Goal: Communication & Community: Answer question/provide support

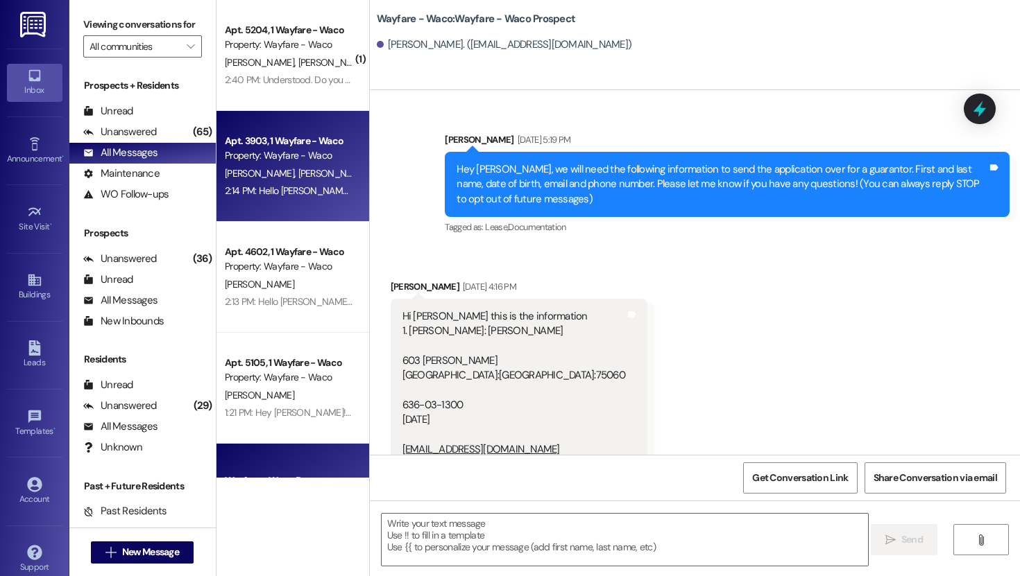
scroll to position [771, 0]
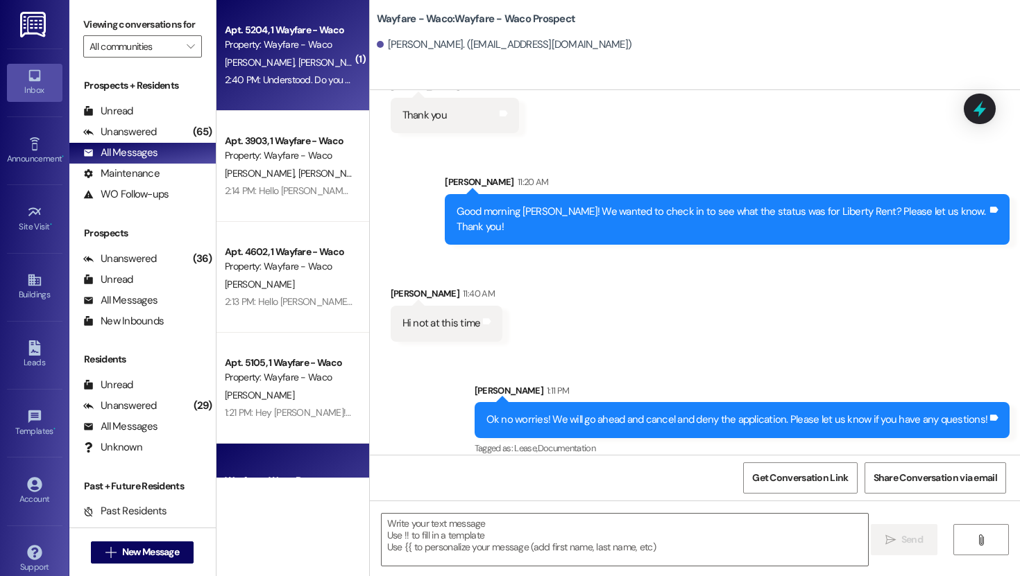
click at [285, 90] on div "Apt. 5204, 1 Wayfare - Waco Property: Wayfare - Waco T. Shadle M. Shadle 2:40 P…" at bounding box center [292, 55] width 153 height 111
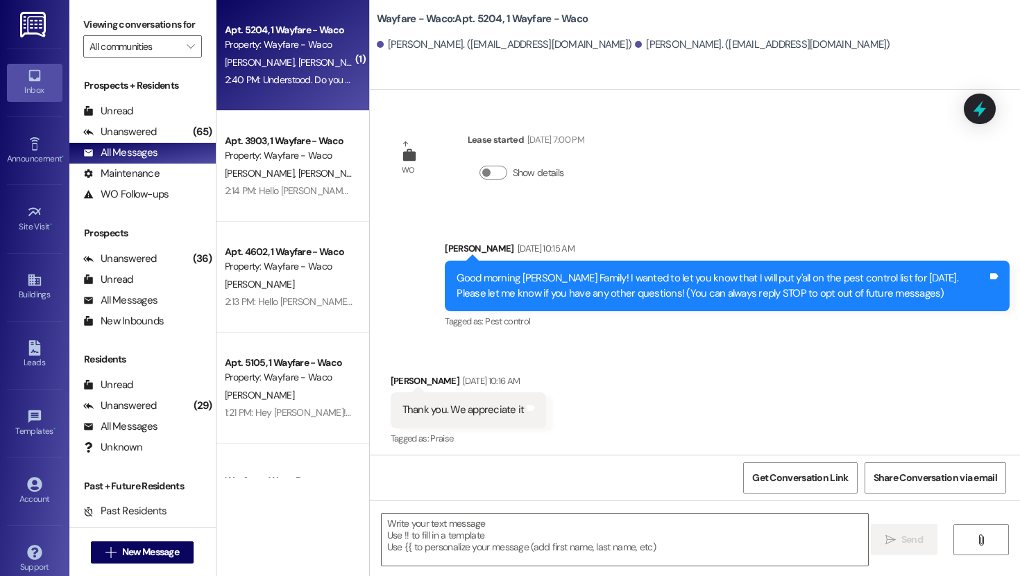
scroll to position [3972, 0]
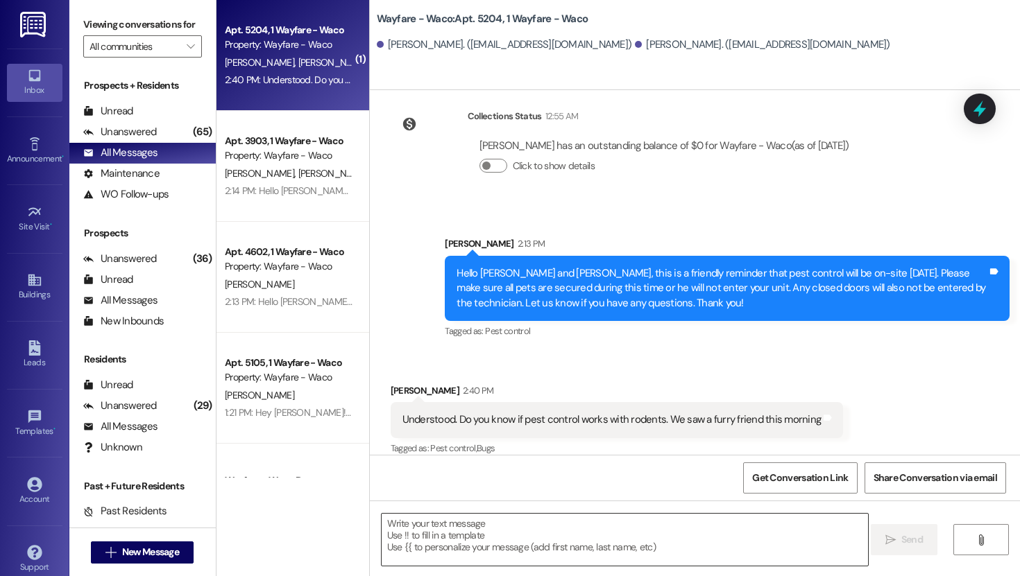
click at [553, 537] on textarea at bounding box center [624, 540] width 486 height 52
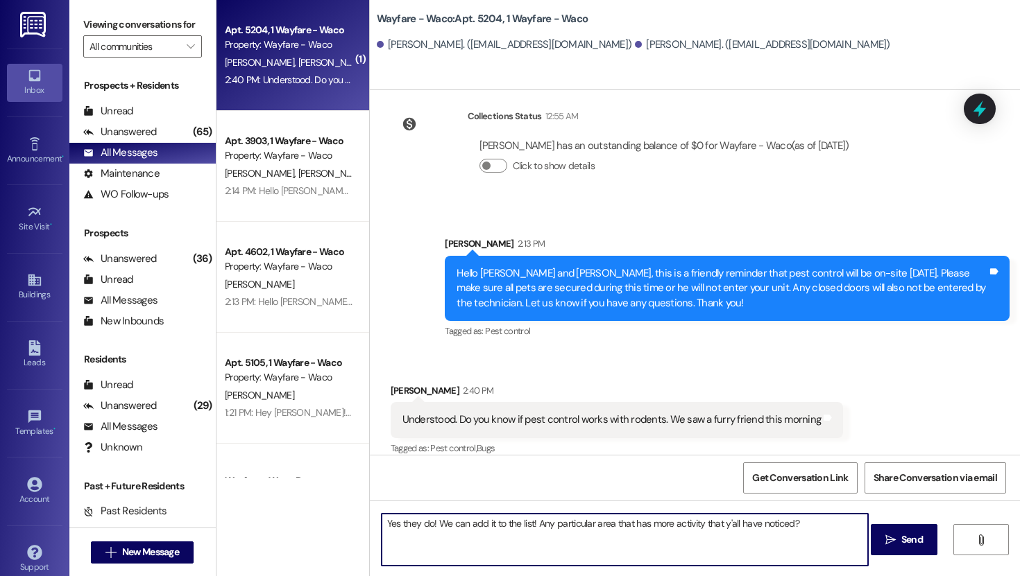
click at [695, 526] on textarea "Yes they do! We can add it to the list! Any particular area that has more activ…" at bounding box center [624, 540] width 486 height 52
type textarea "Yes they do! We can add it to the list! Any particular area that has more activ…"
click at [902, 544] on span "Send" at bounding box center [912, 540] width 22 height 15
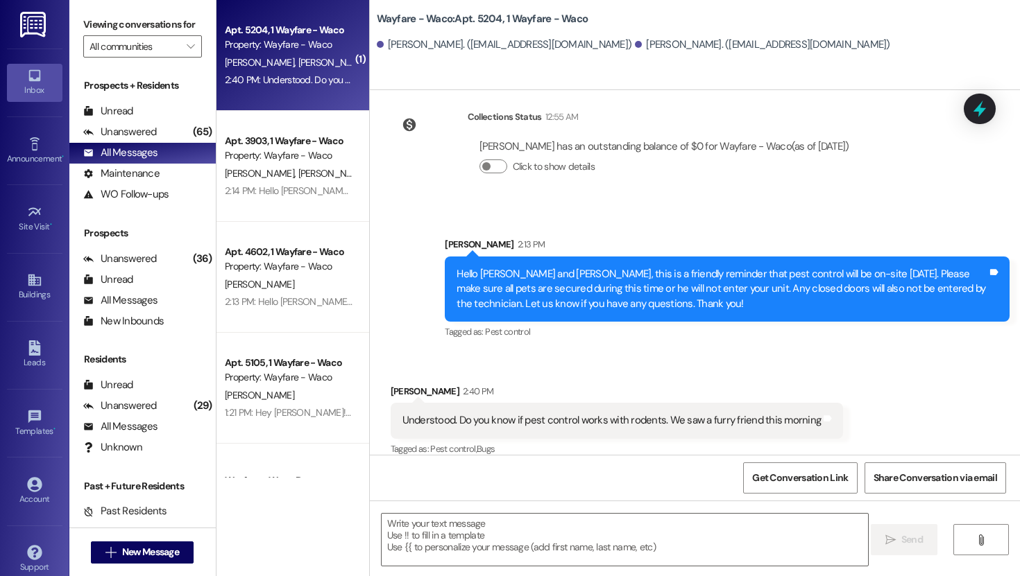
scroll to position [4068, 0]
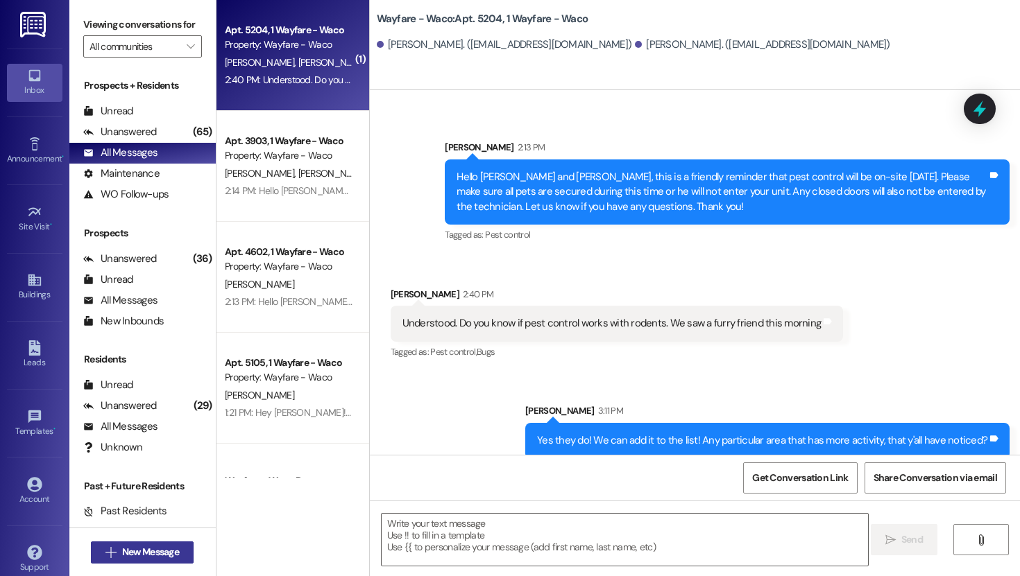
click at [160, 545] on span "New Message" at bounding box center [150, 552] width 57 height 15
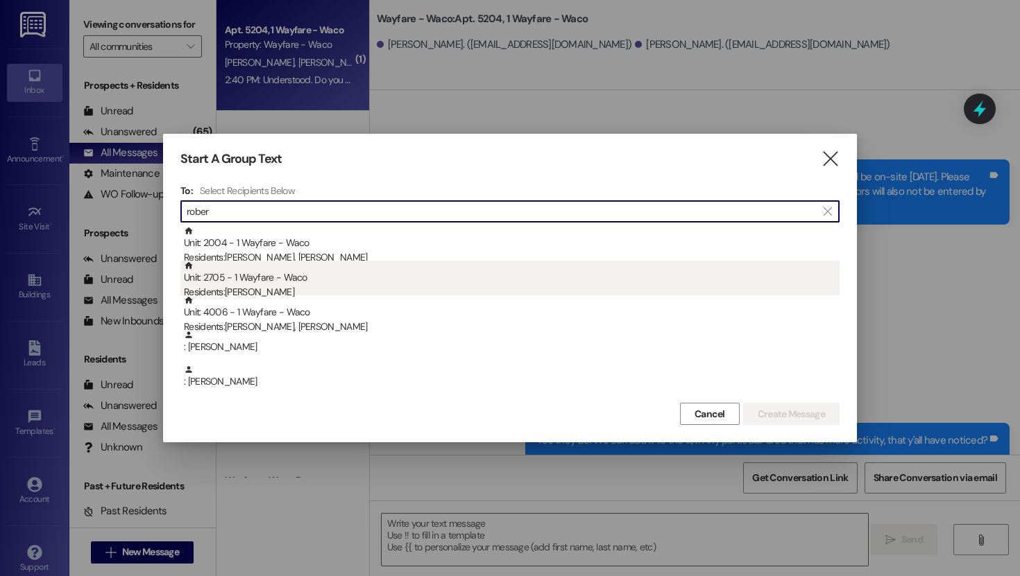
type input "rober"
click at [293, 288] on div "Residents: Robert Bauer" at bounding box center [511, 292] width 655 height 15
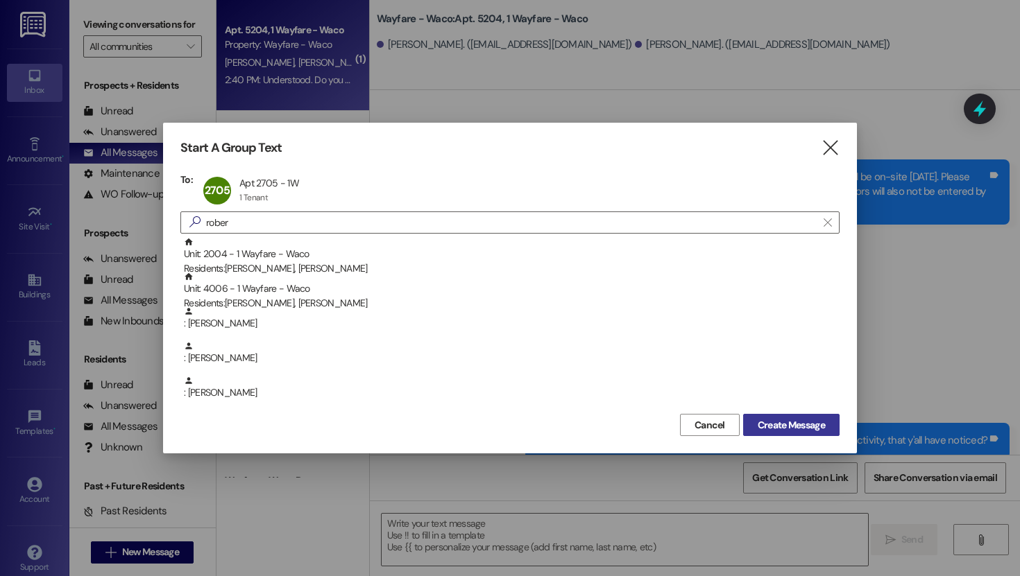
click at [779, 421] on span "Create Message" at bounding box center [790, 425] width 67 height 15
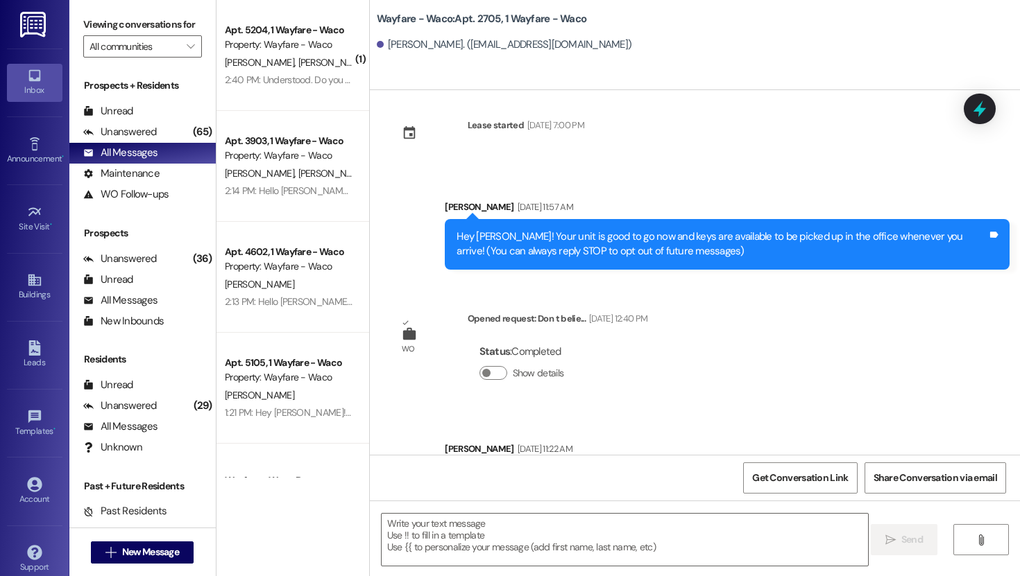
scroll to position [260, 0]
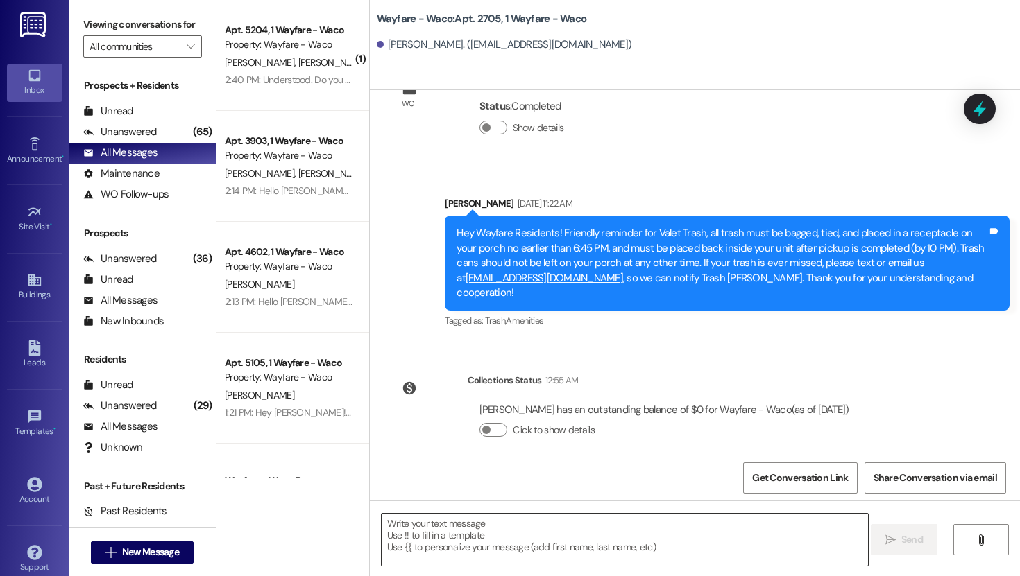
click at [531, 542] on textarea at bounding box center [624, 540] width 486 height 52
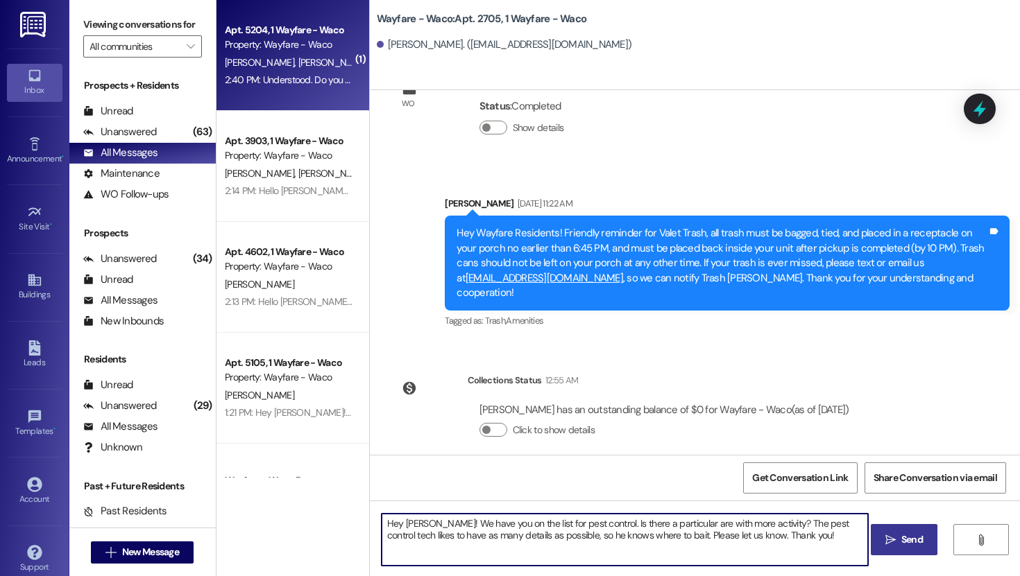
type textarea "Hey Robert! We have you on the list for pest control. Is there a particular are…"
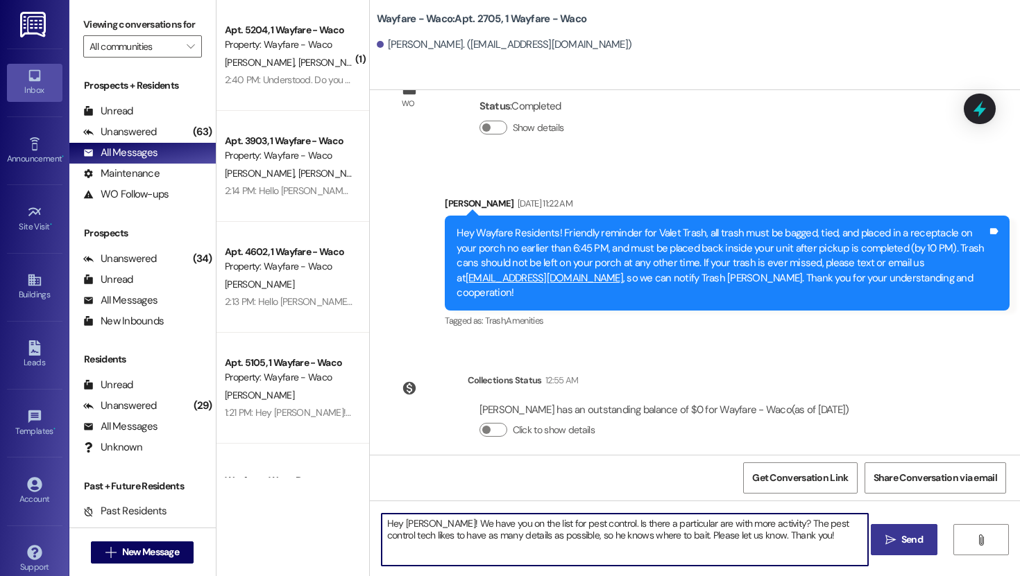
click at [893, 541] on icon "" at bounding box center [890, 540] width 10 height 11
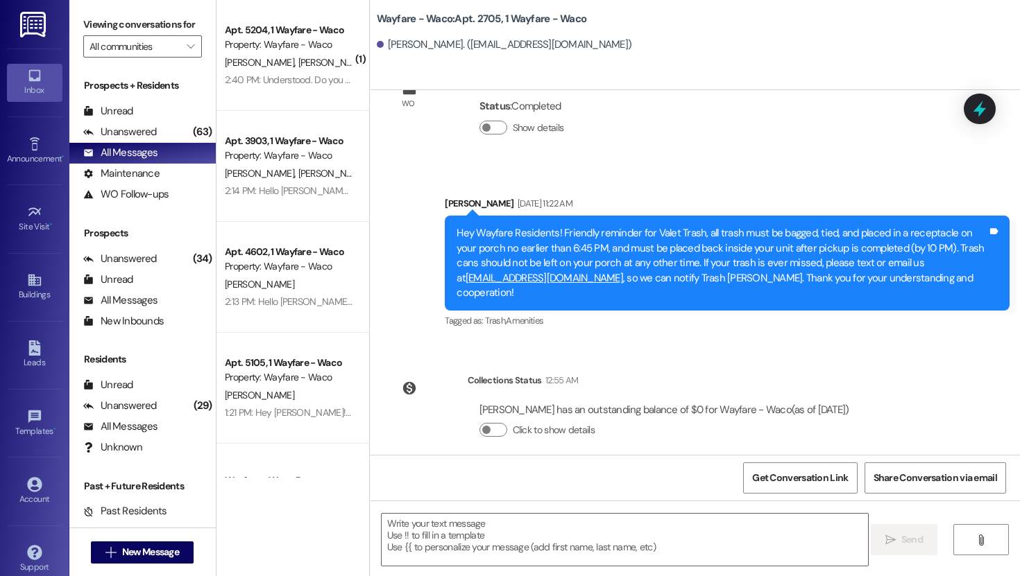
click at [939, 377] on div "Lease started Aug 18, 2025 at 7:00 PM Sent via SMS Emily Worthington Aug 19, 20…" at bounding box center [695, 272] width 650 height 365
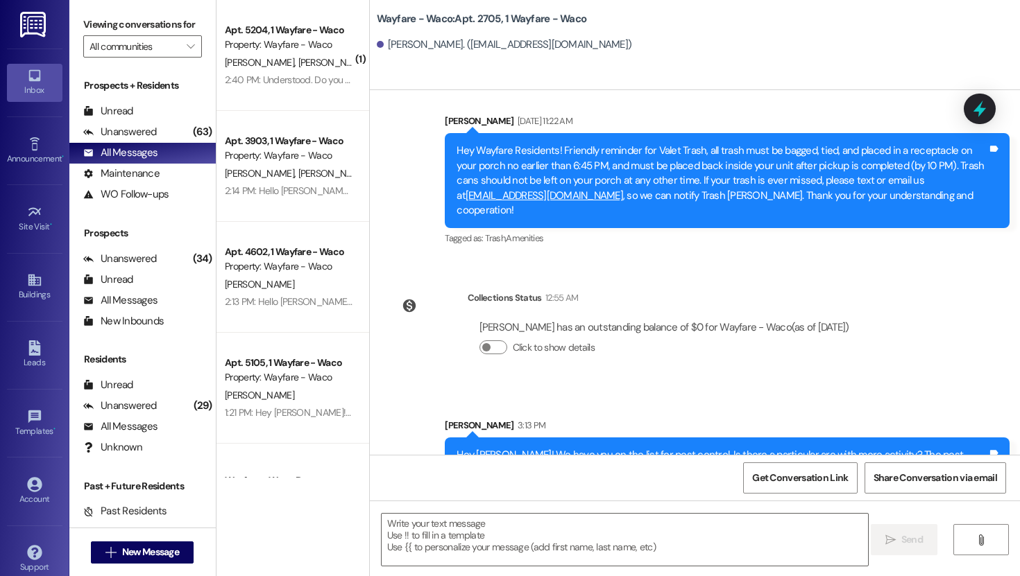
scroll to position [372, 0]
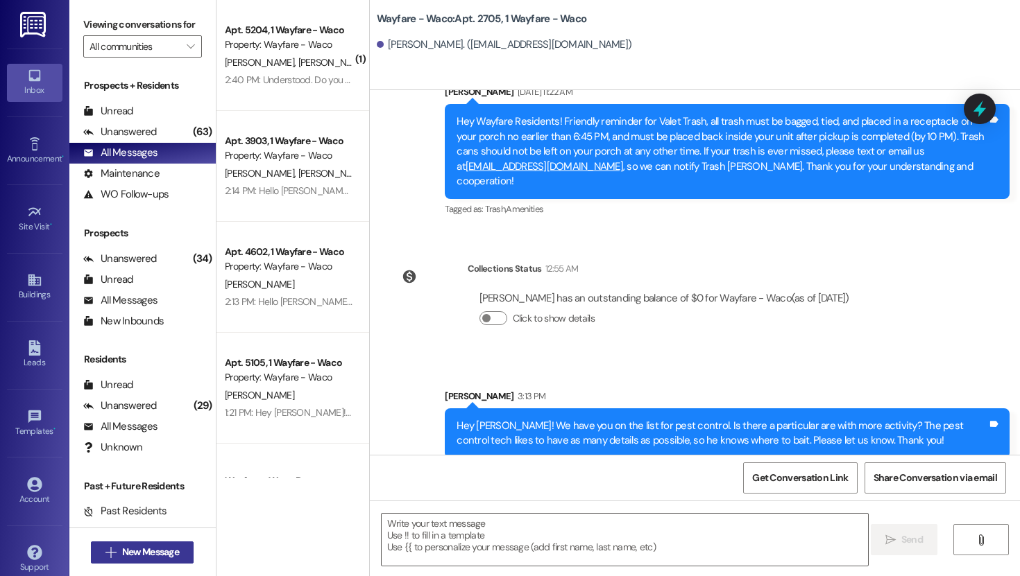
click at [162, 549] on span "New Message" at bounding box center [150, 552] width 57 height 15
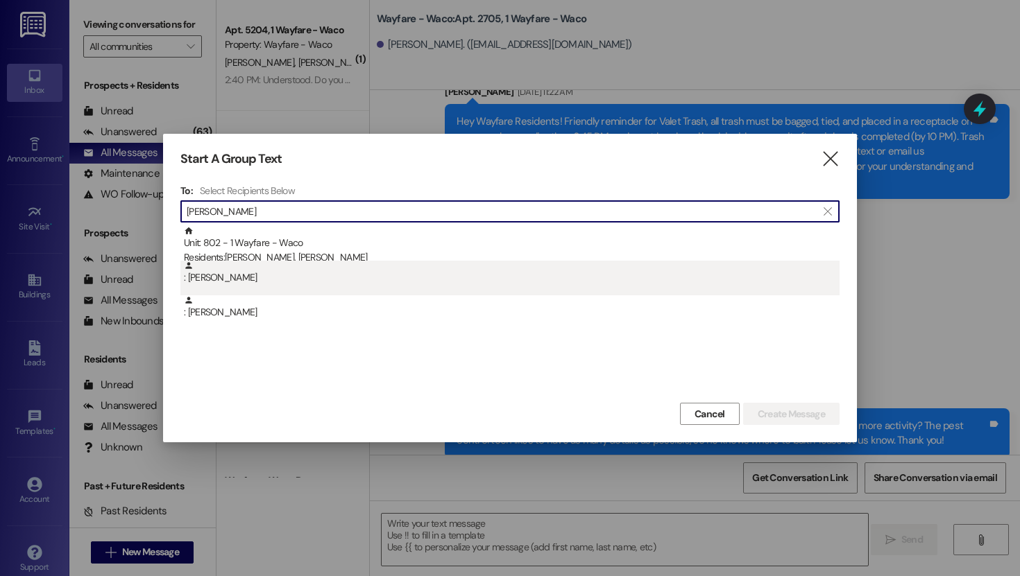
type input "oyler"
click at [300, 261] on div ": Sharma Oyler" at bounding box center [511, 273] width 655 height 24
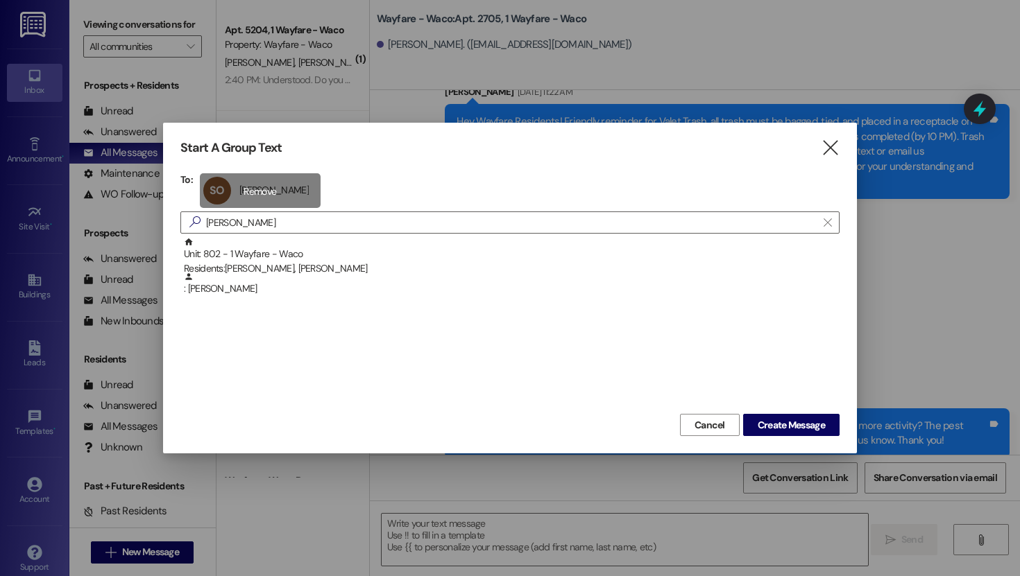
click at [282, 189] on div "SO Sharma Oyler Sharma Oyler click to remove" at bounding box center [260, 190] width 121 height 35
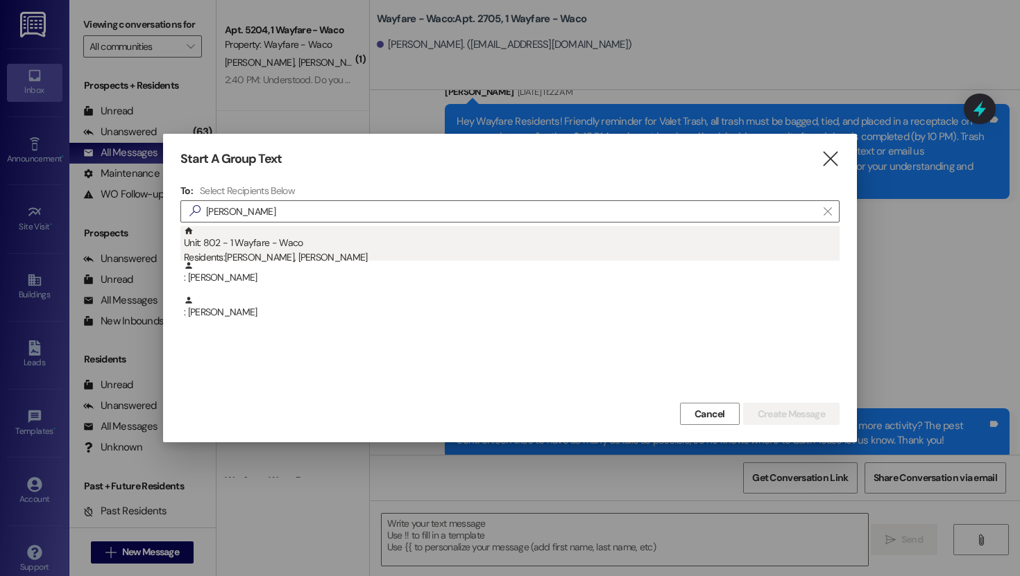
click at [292, 254] on div "Residents: Steven Oyler, Sharma Oyler" at bounding box center [511, 257] width 655 height 15
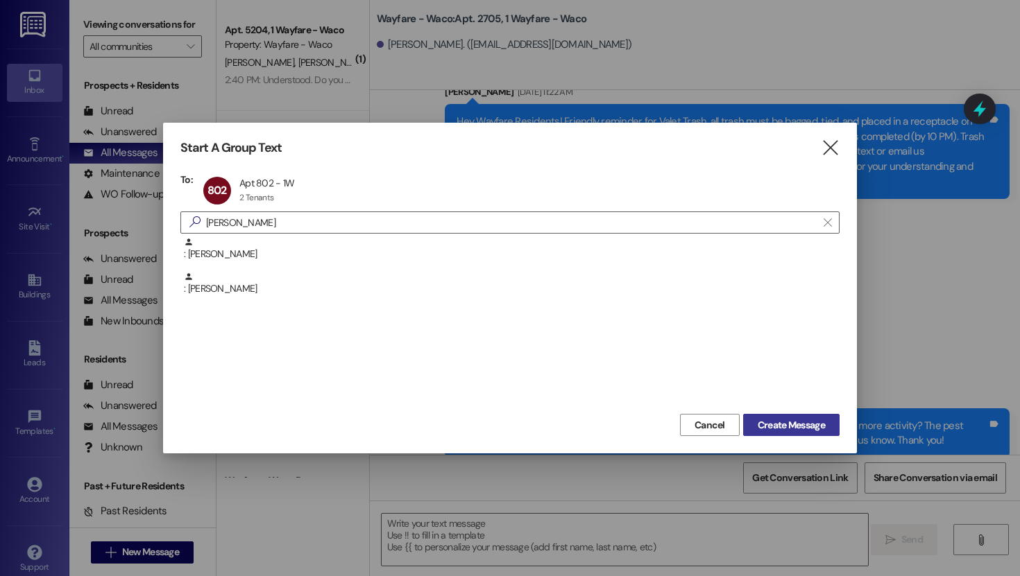
click at [807, 428] on span "Create Message" at bounding box center [790, 425] width 67 height 15
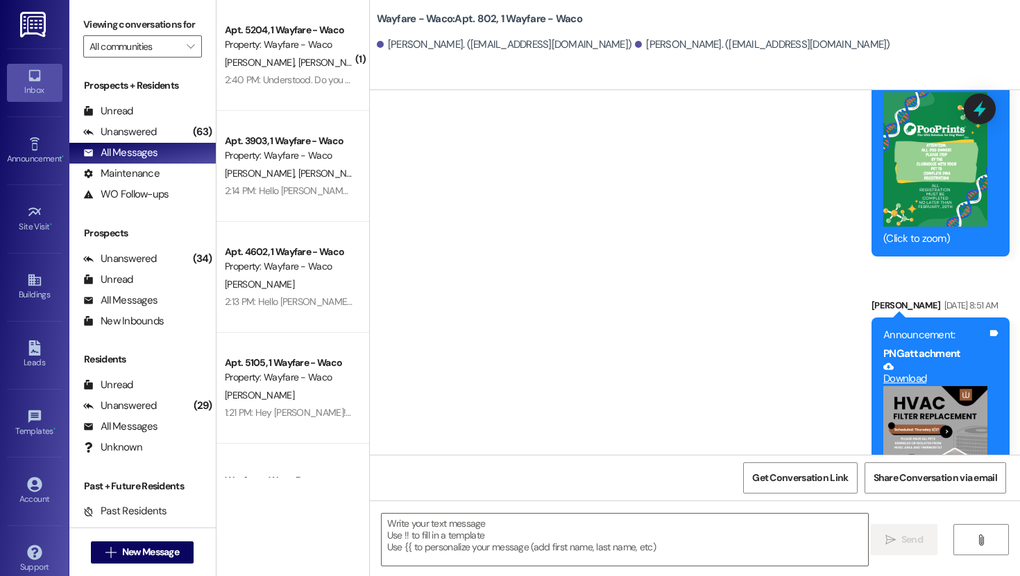
scroll to position [11577, 0]
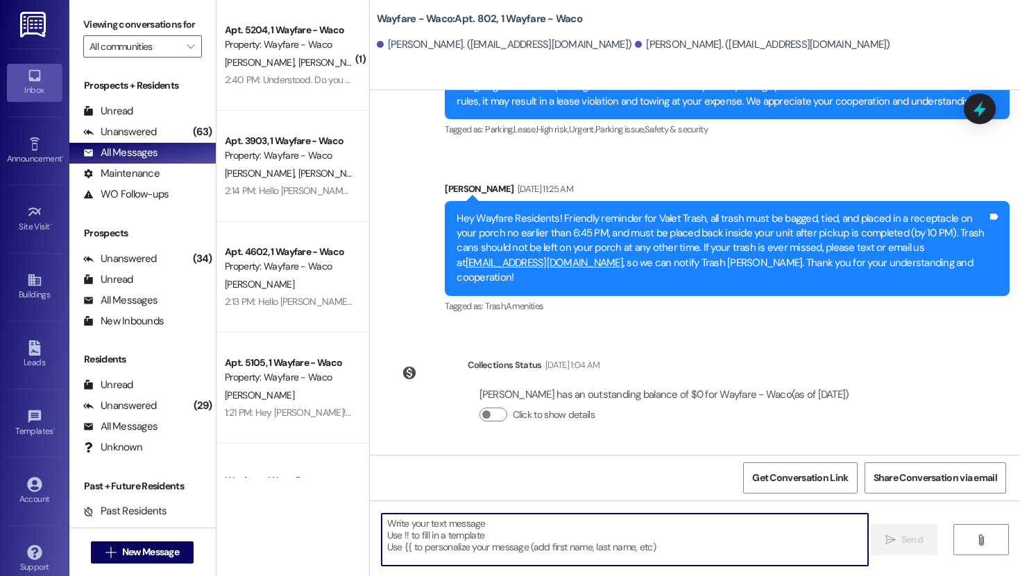
click at [560, 533] on textarea at bounding box center [624, 540] width 486 height 52
type textarea "The pool code is 382140"
click at [880, 381] on div "Lease started Dec 22, 2024 at 6:00 PM Announcement, sent via SMS Bryce Rosas Ja…" at bounding box center [695, 272] width 650 height 365
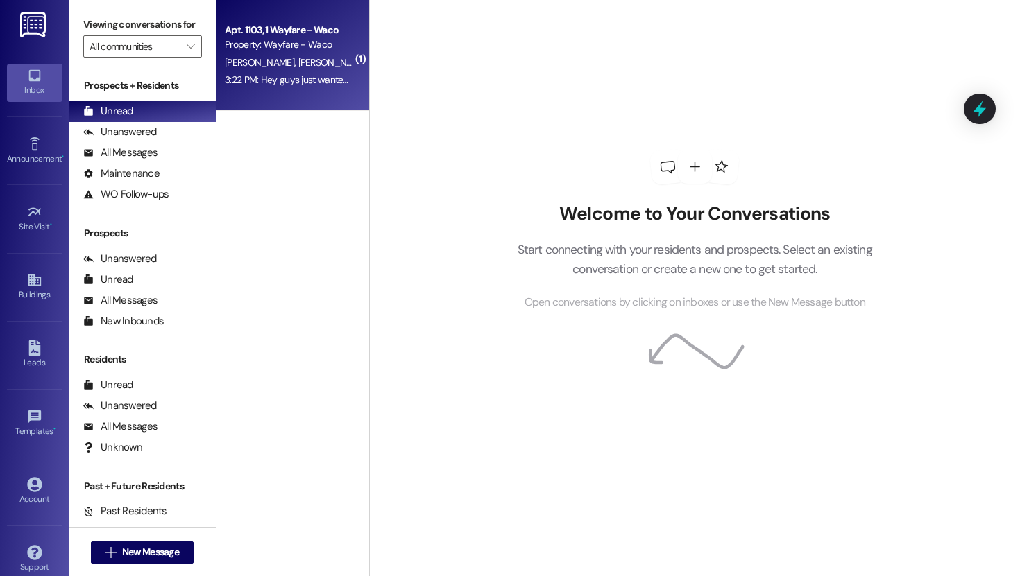
click at [266, 77] on div "3:22 PM: Hey guys just wanted to give you a heads up the lawn maintenance guy w…" at bounding box center [808, 80] width 1167 height 12
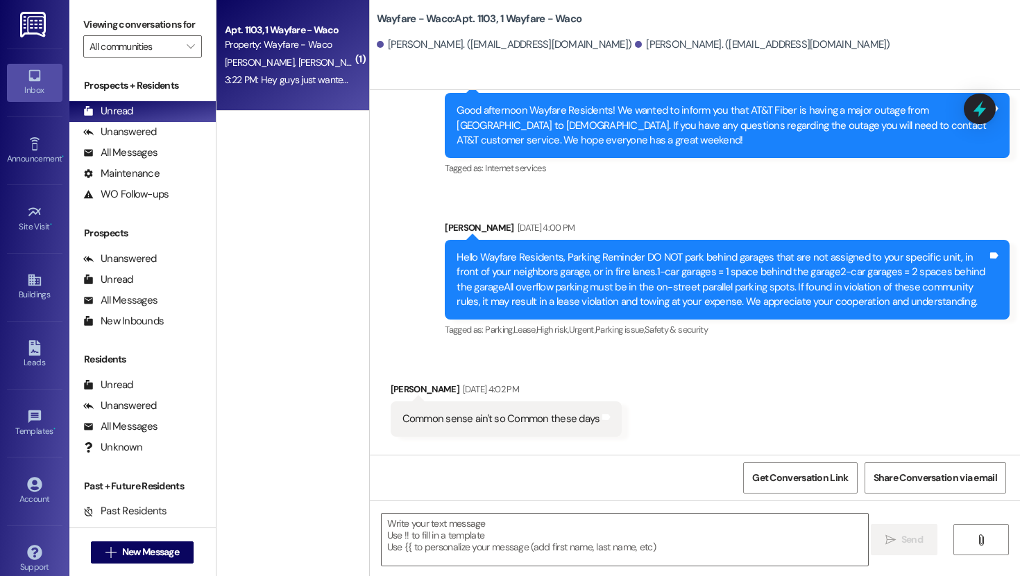
scroll to position [14448, 0]
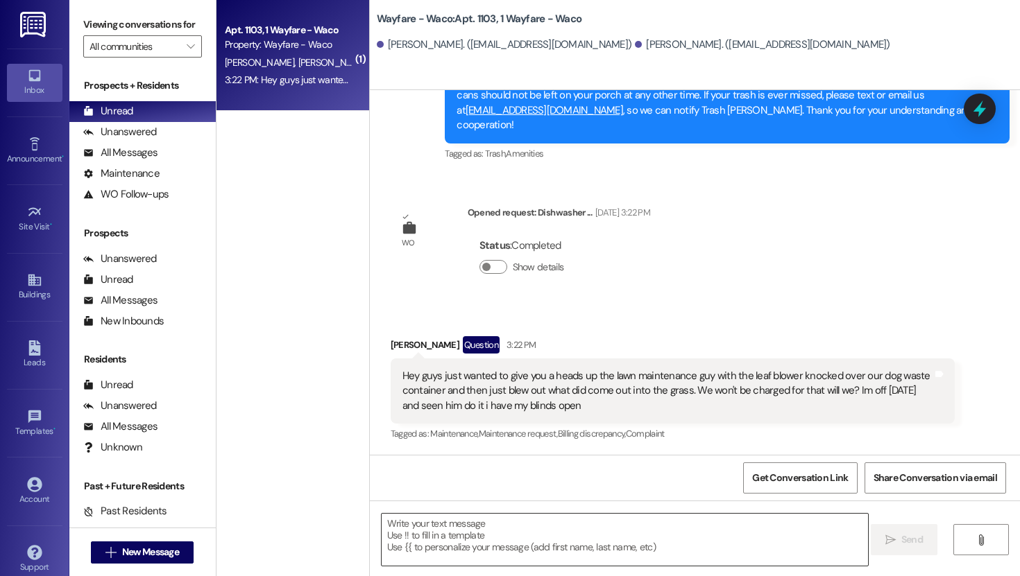
click at [510, 530] on textarea at bounding box center [624, 540] width 486 height 52
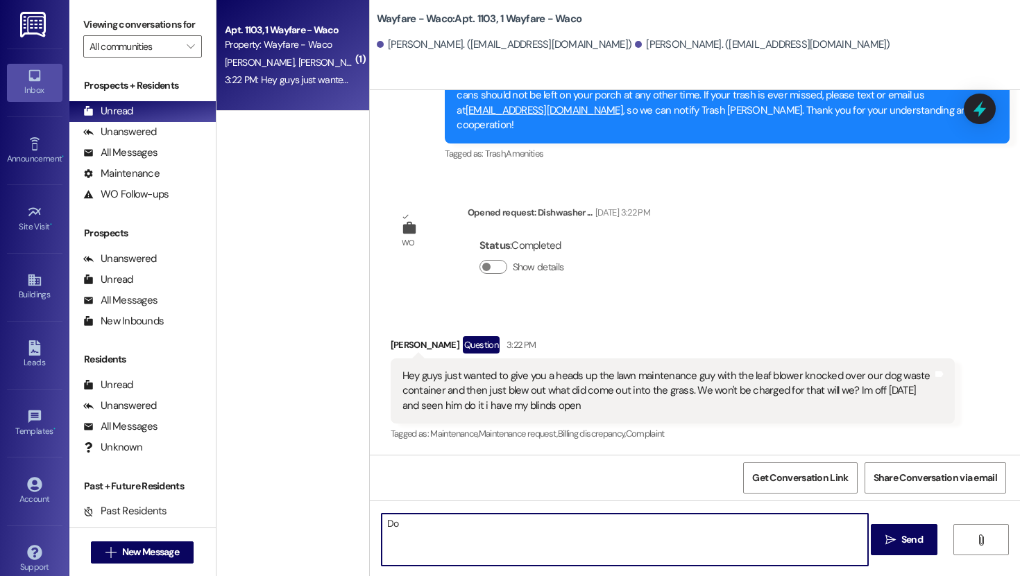
type textarea "D"
type textarea "W"
type textarea "Hey [PERSON_NAME]! It was y'alls personal container?"
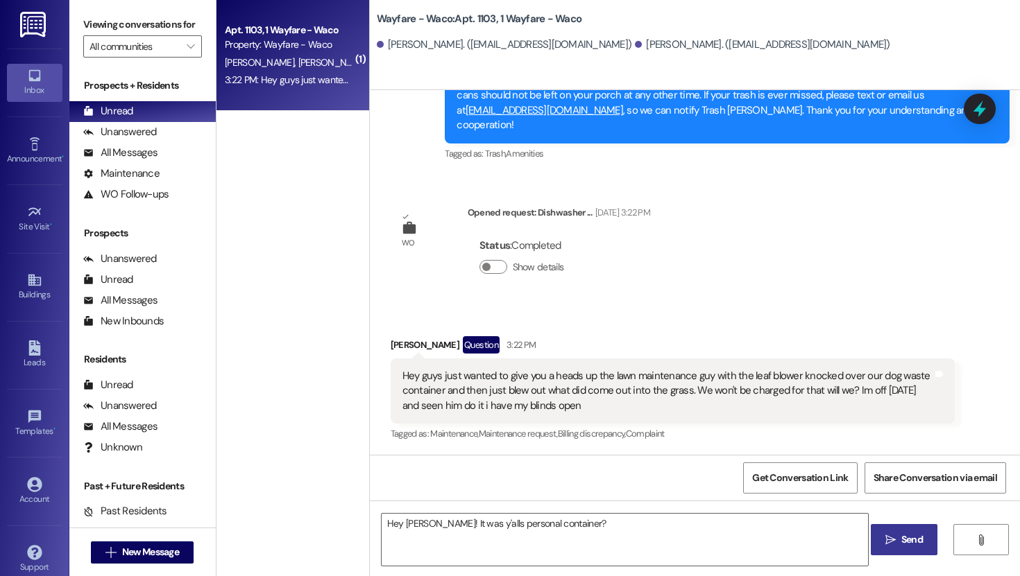
click at [899, 540] on span "Send" at bounding box center [911, 540] width 27 height 15
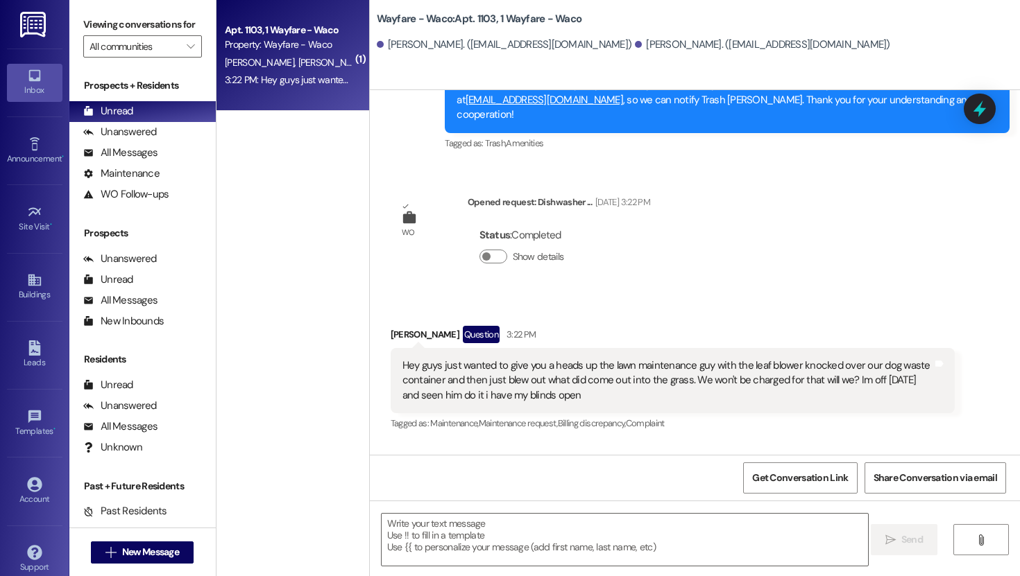
scroll to position [14545, 0]
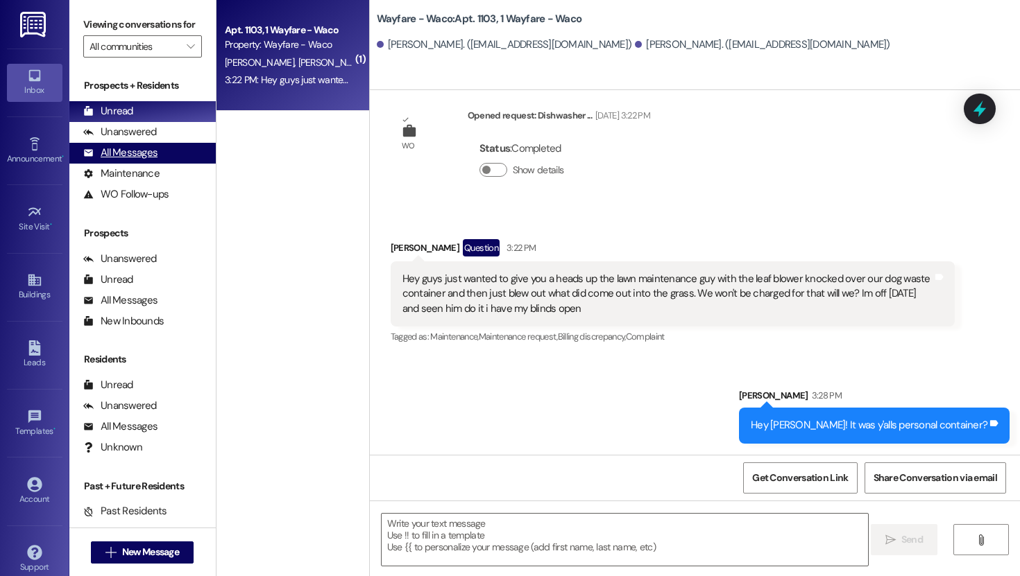
click at [139, 160] on div "All Messages" at bounding box center [120, 153] width 74 height 15
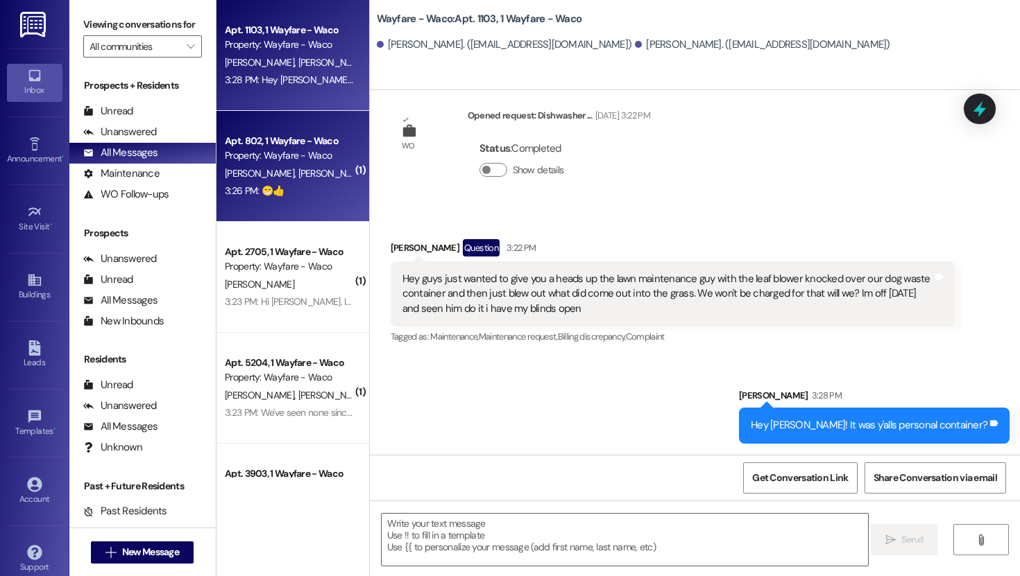
click at [279, 182] on div "3:26 PM: 😁👍 3:26 PM: 😁👍" at bounding box center [288, 190] width 131 height 17
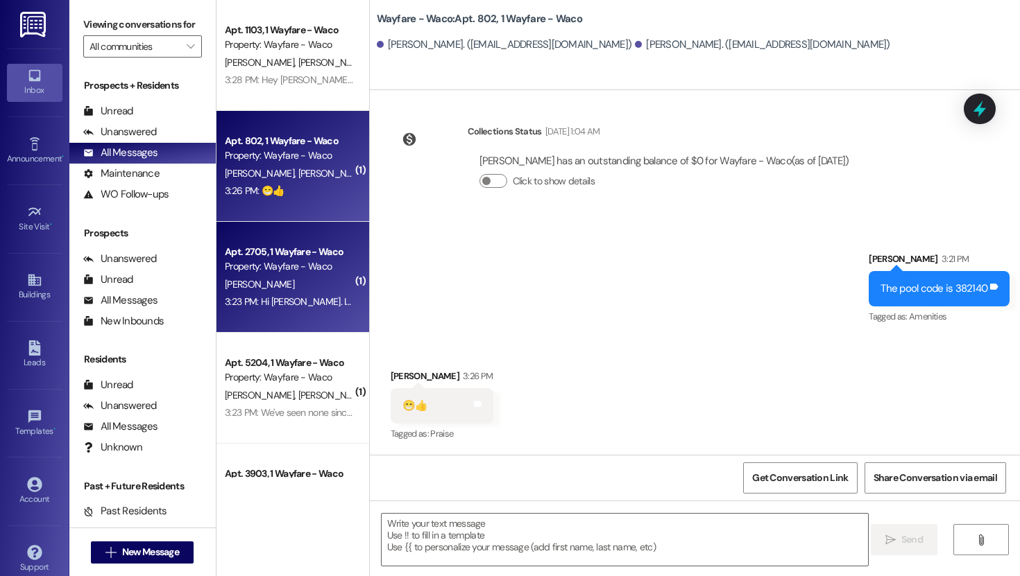
click at [268, 304] on div "3:23 PM: Hi Bryce. It seems to be from under the baseboard of my second bedroom…" at bounding box center [553, 301] width 657 height 12
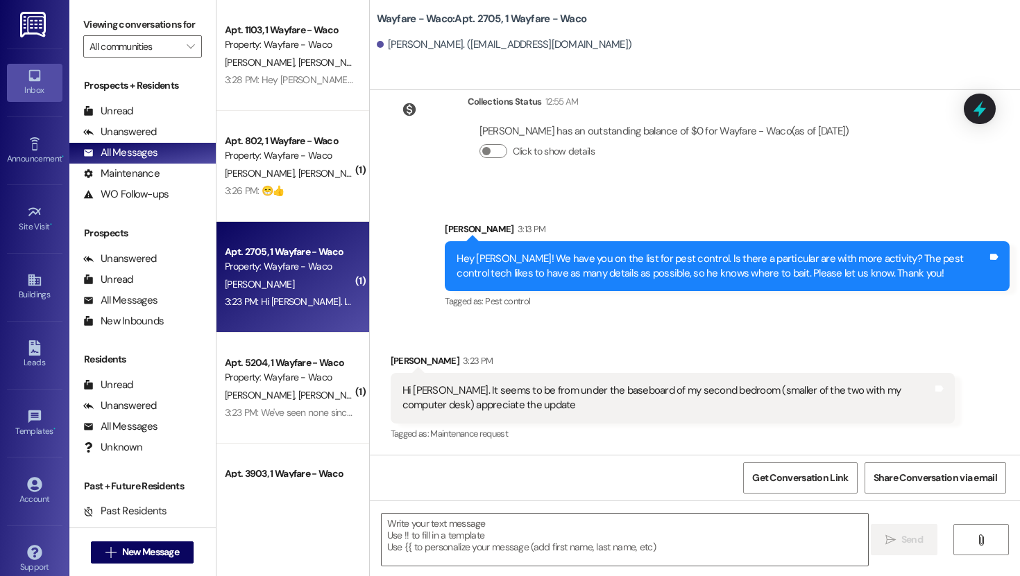
scroll to position [524, 0]
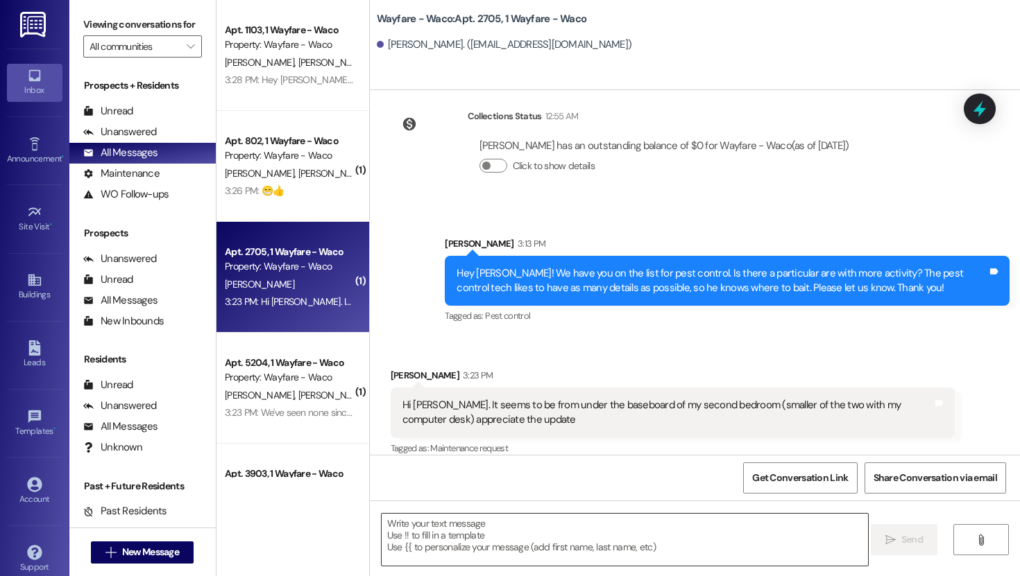
click at [445, 524] on textarea at bounding box center [624, 540] width 486 height 52
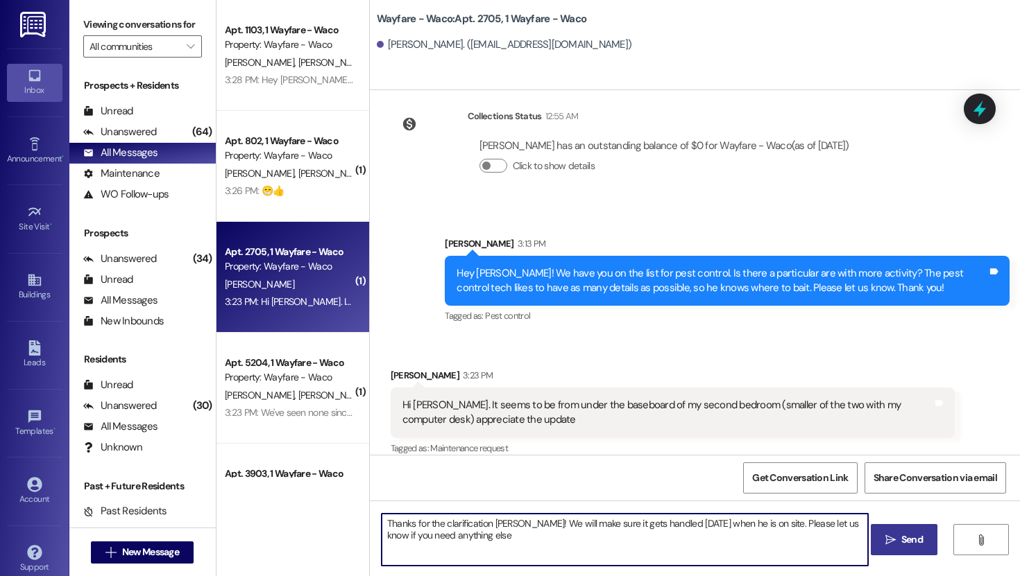
type textarea "Thanks for the clarification Robert! We will make sure it gets handled tomorrow…"
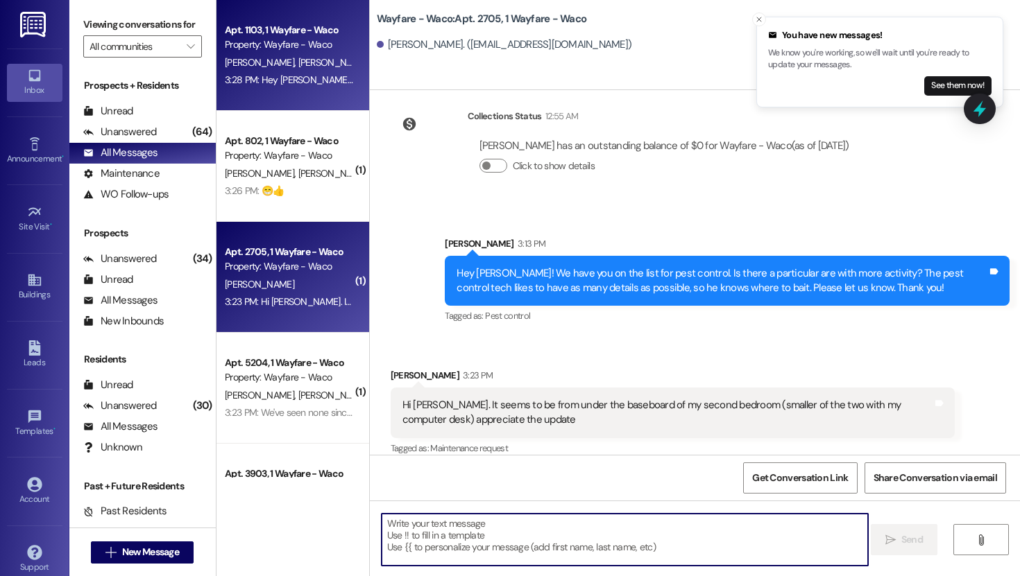
click at [303, 47] on div "Property: Wayfare - Waco" at bounding box center [289, 44] width 128 height 15
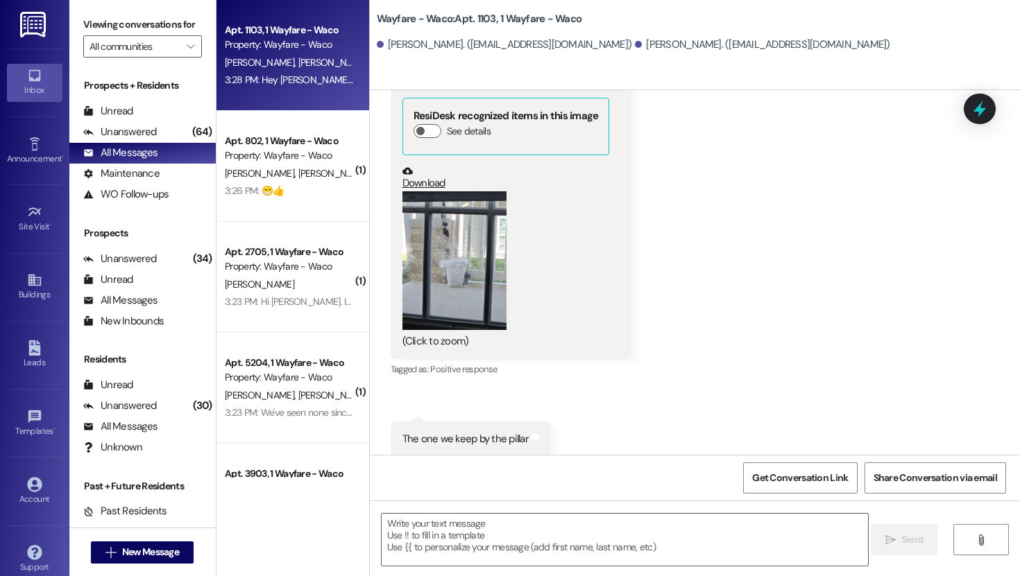
scroll to position [15019, 0]
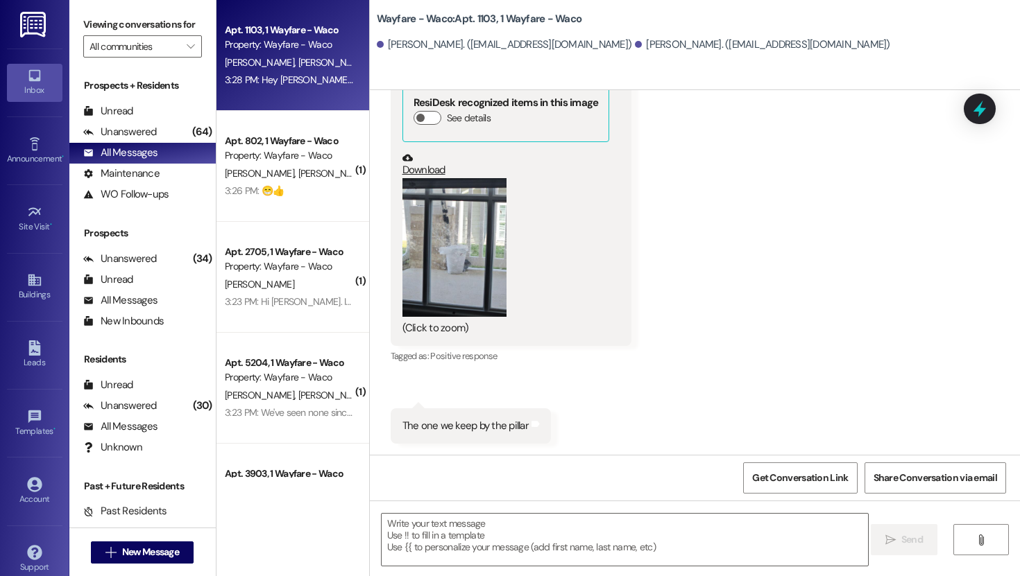
click at [438, 245] on button "Zoom image" at bounding box center [454, 247] width 104 height 139
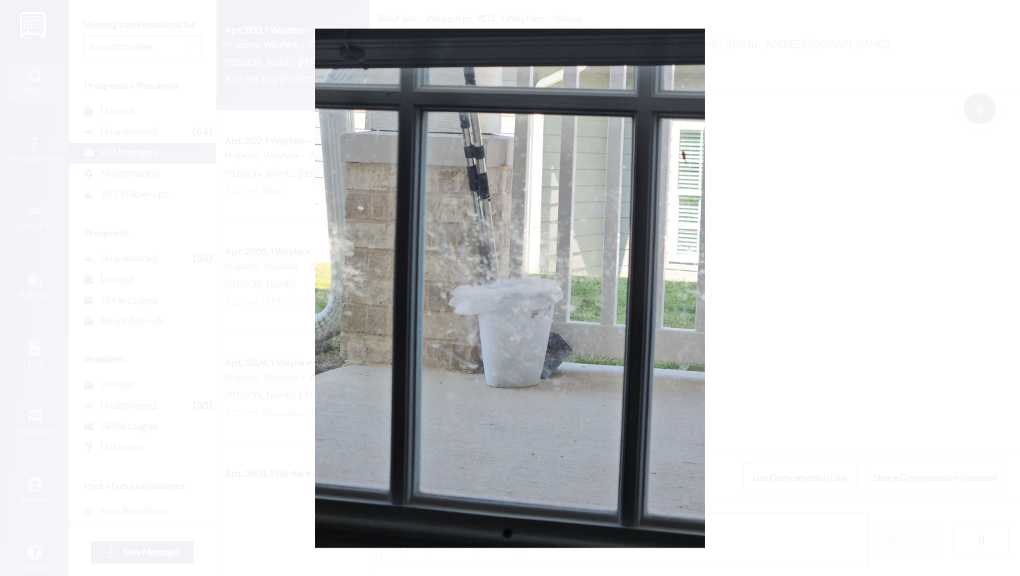
click at [927, 141] on button "Unzoom image" at bounding box center [510, 288] width 1020 height 576
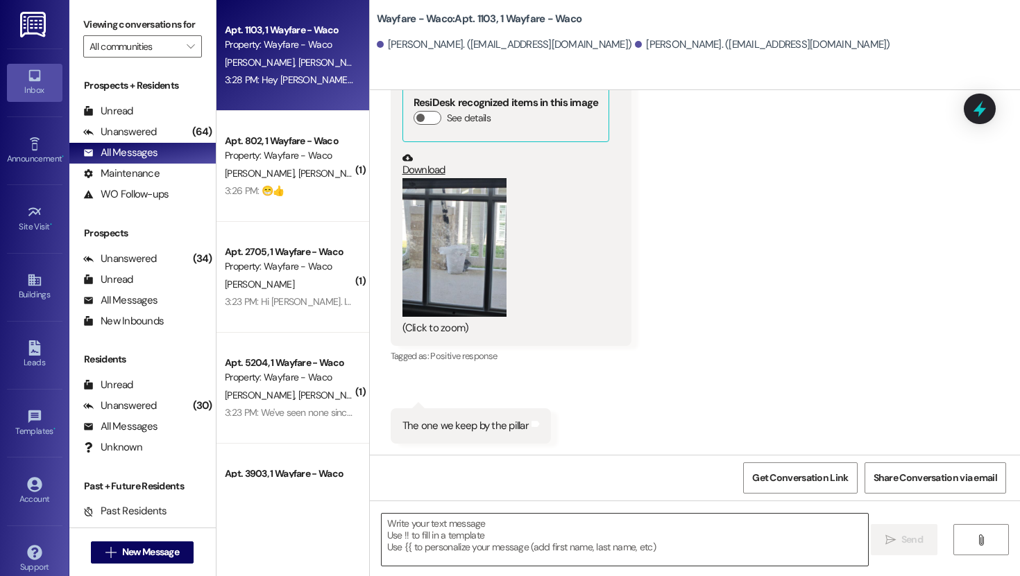
click at [511, 548] on textarea at bounding box center [624, 540] width 486 height 52
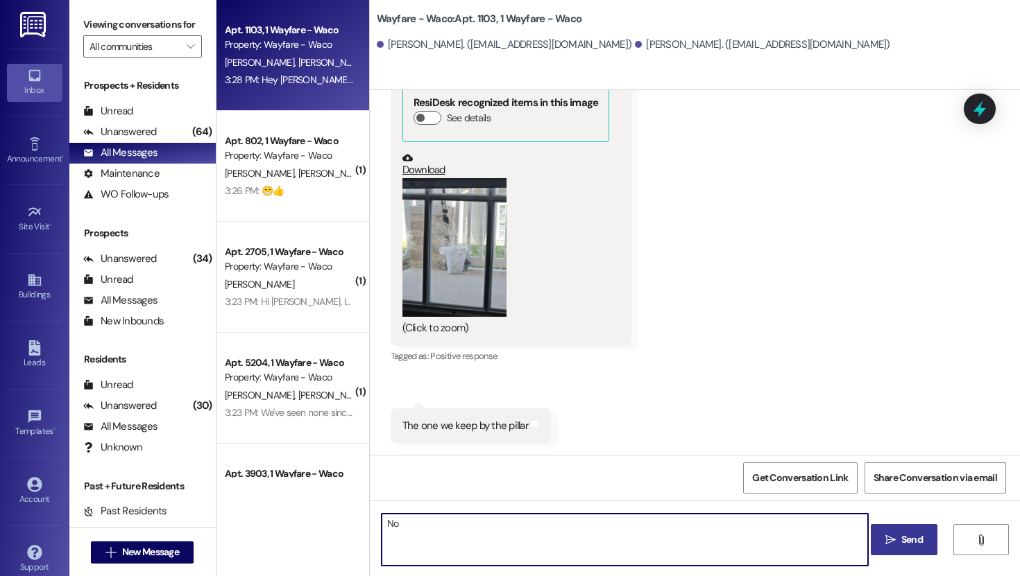
type textarea "N"
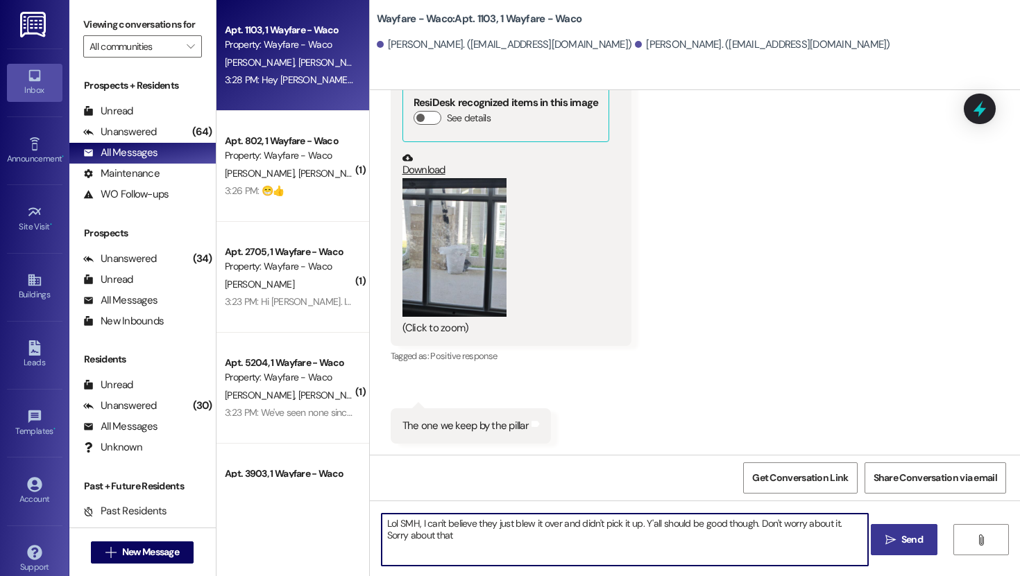
type textarea "Lol SMH, I can't believe they just blew it over and didn't pick it up. Y'all sh…"
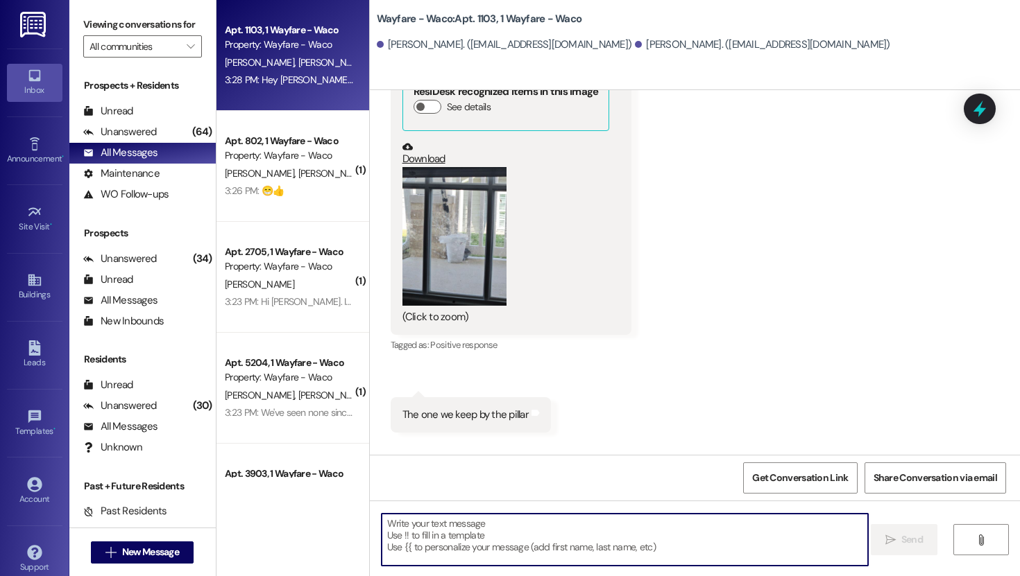
scroll to position [15018, 0]
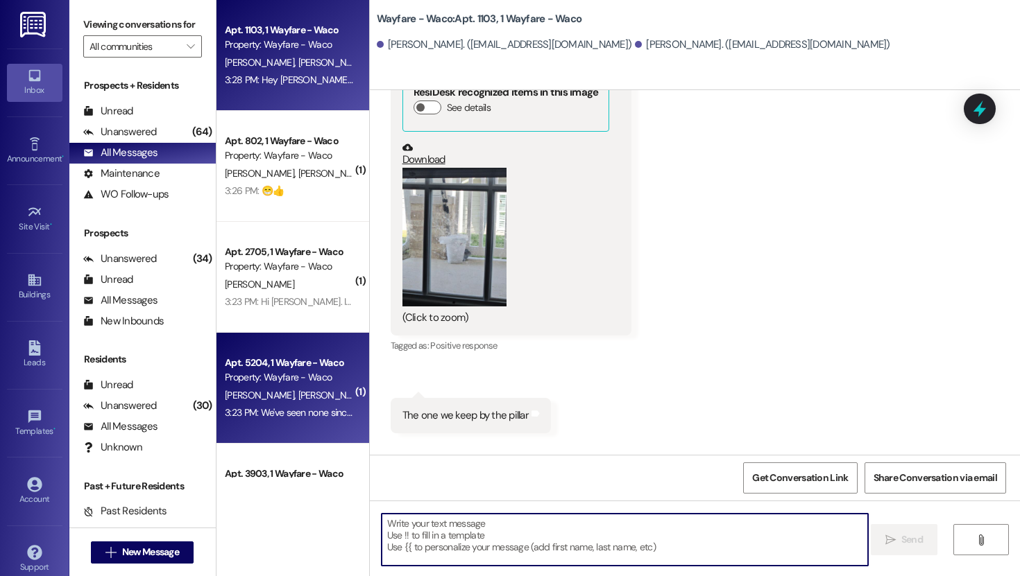
click at [284, 383] on div "Property: Wayfare - Waco" at bounding box center [289, 377] width 128 height 15
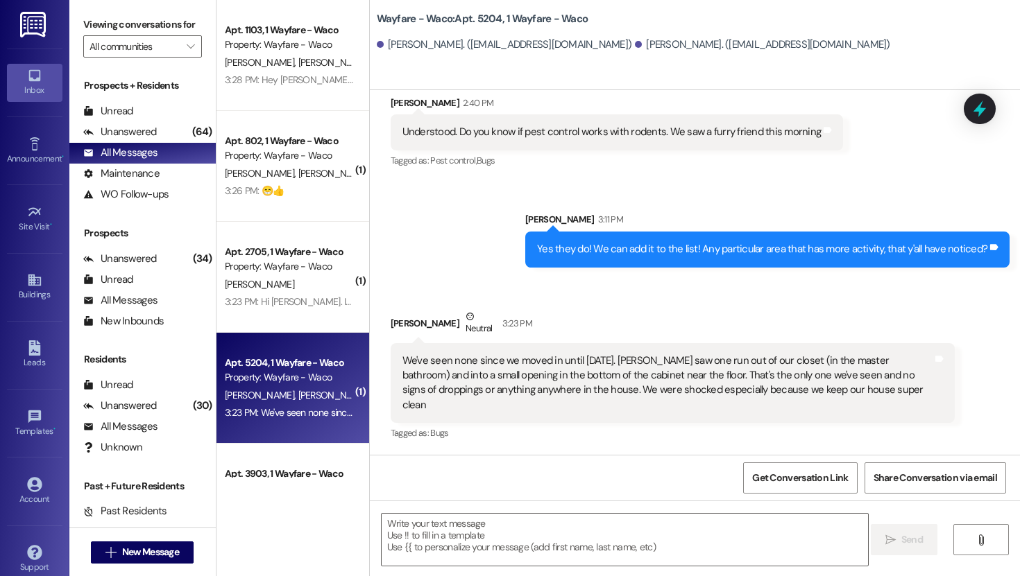
scroll to position [4230, 0]
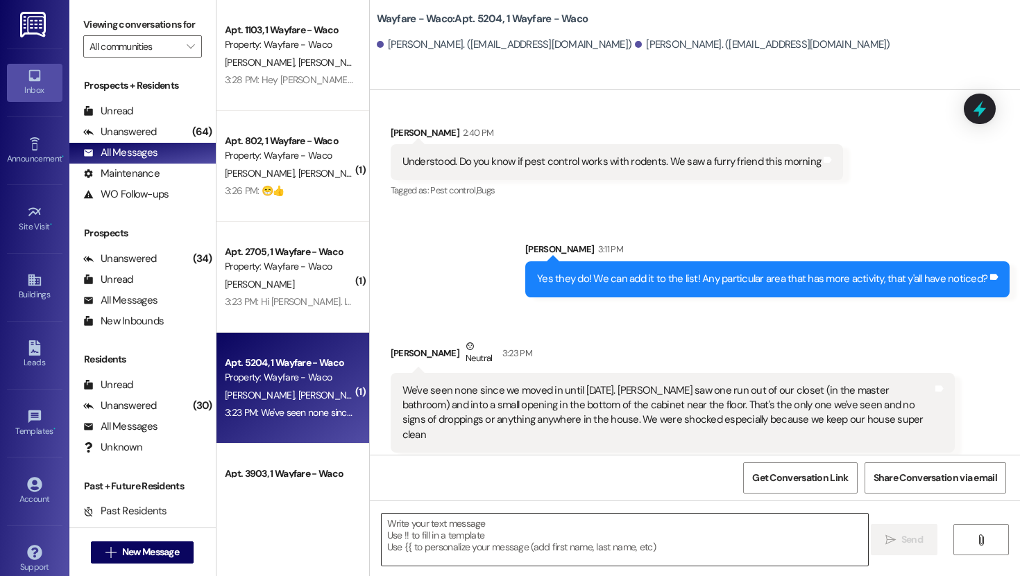
click at [526, 543] on textarea at bounding box center [624, 540] width 486 height 52
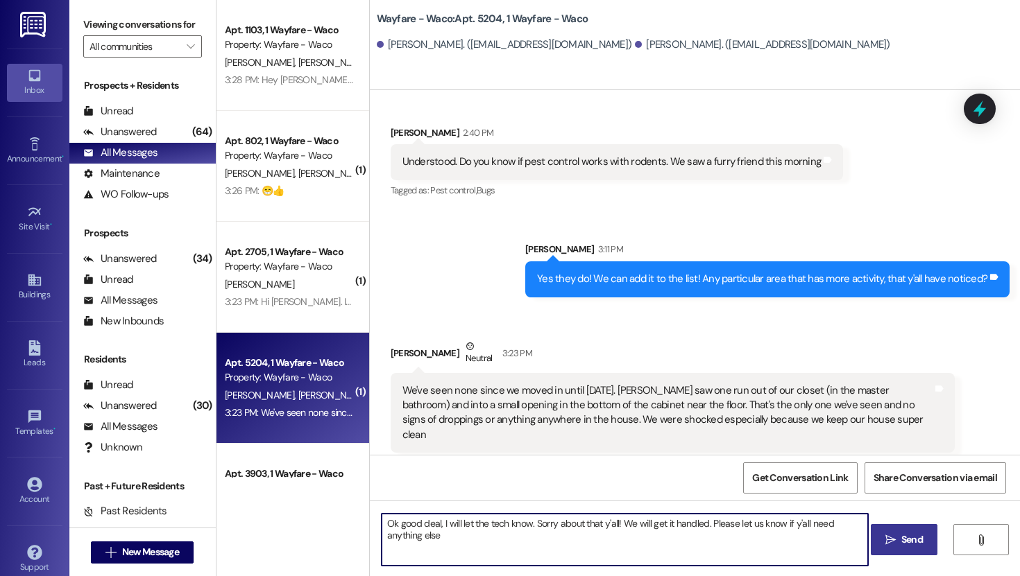
type textarea "Ok good deal, I will let the tech know. Sorry about that y'all! We will get it …"
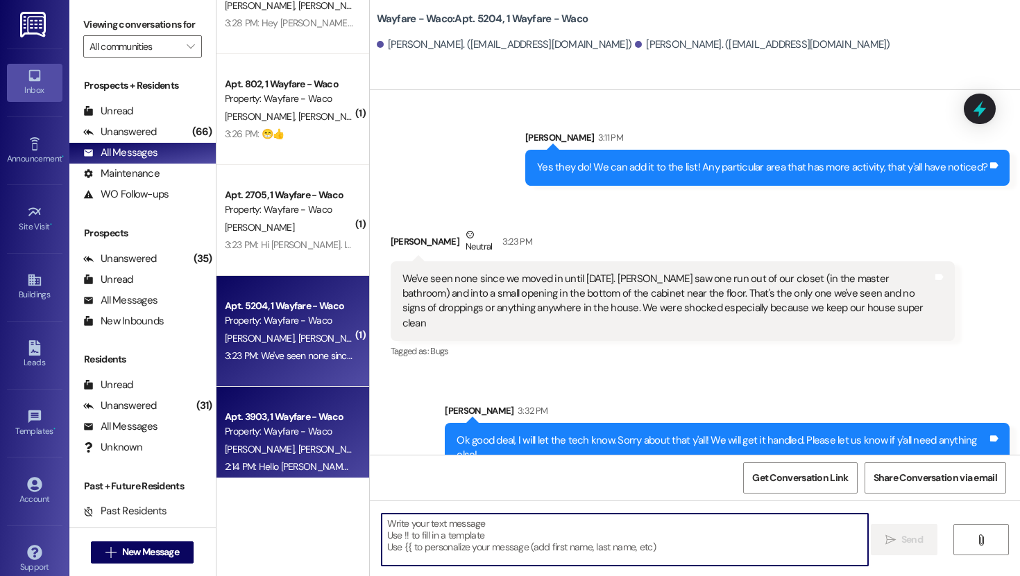
scroll to position [60, 0]
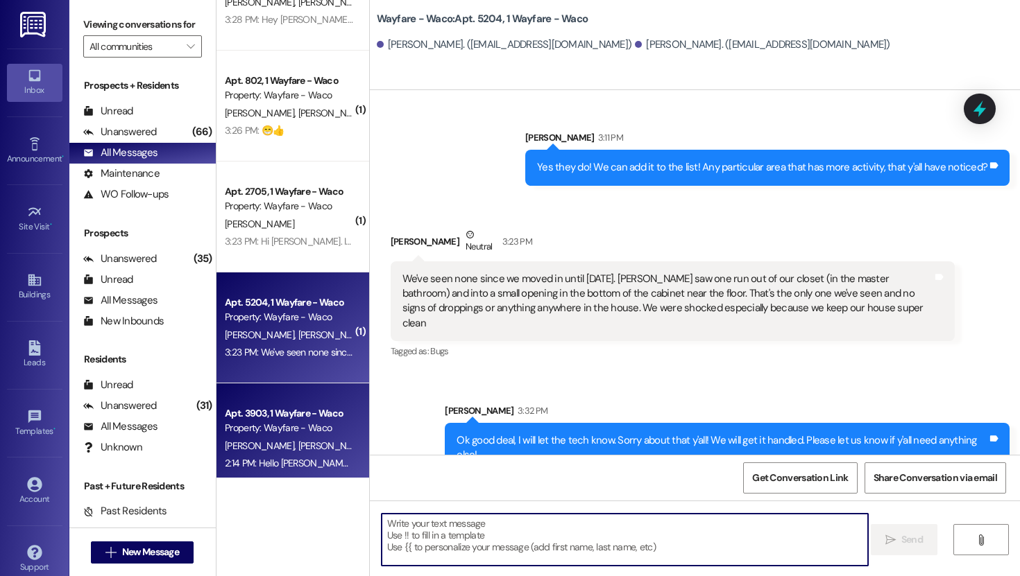
click at [298, 444] on span "K. Smith" at bounding box center [332, 446] width 69 height 12
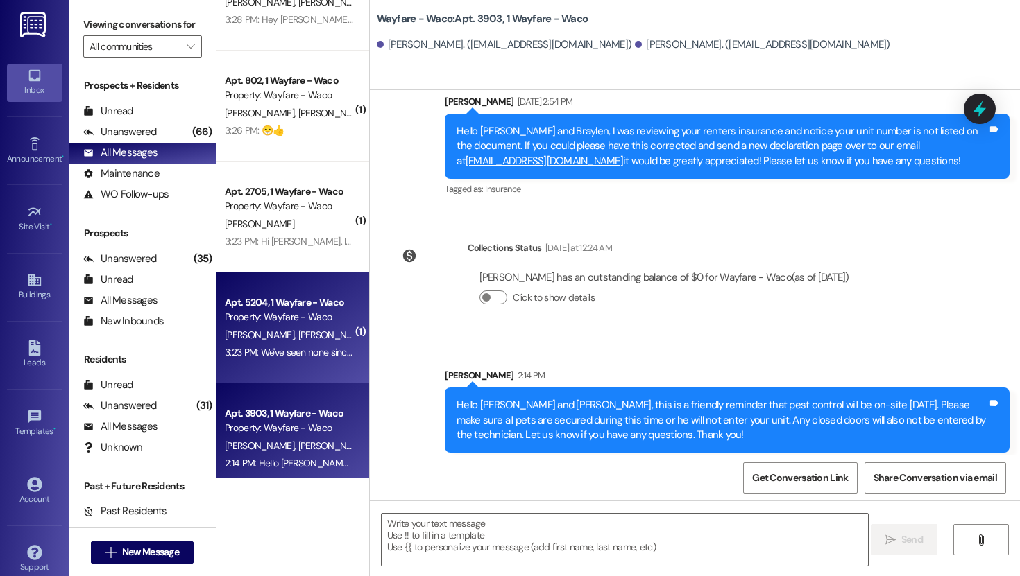
scroll to position [0, 0]
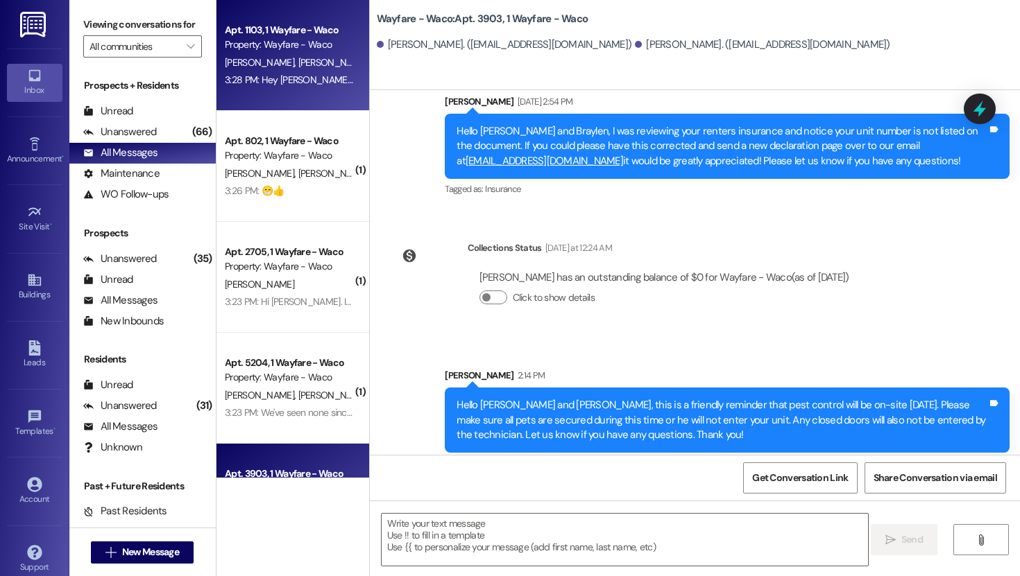
click at [275, 54] on div "V. Peterson J. Peterson" at bounding box center [288, 62] width 131 height 17
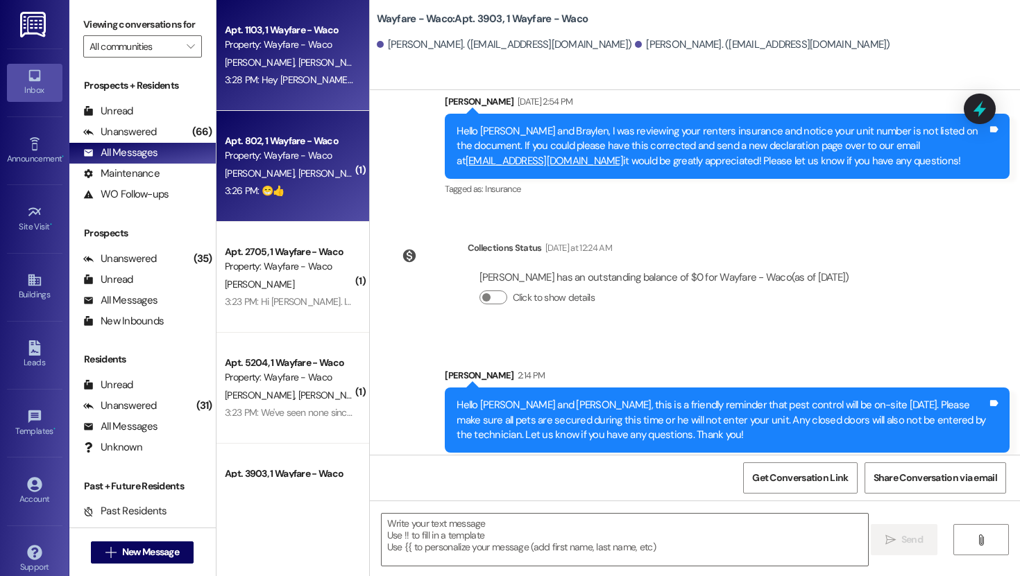
click at [282, 166] on div "S. Oyler S. Oyler" at bounding box center [288, 173] width 131 height 17
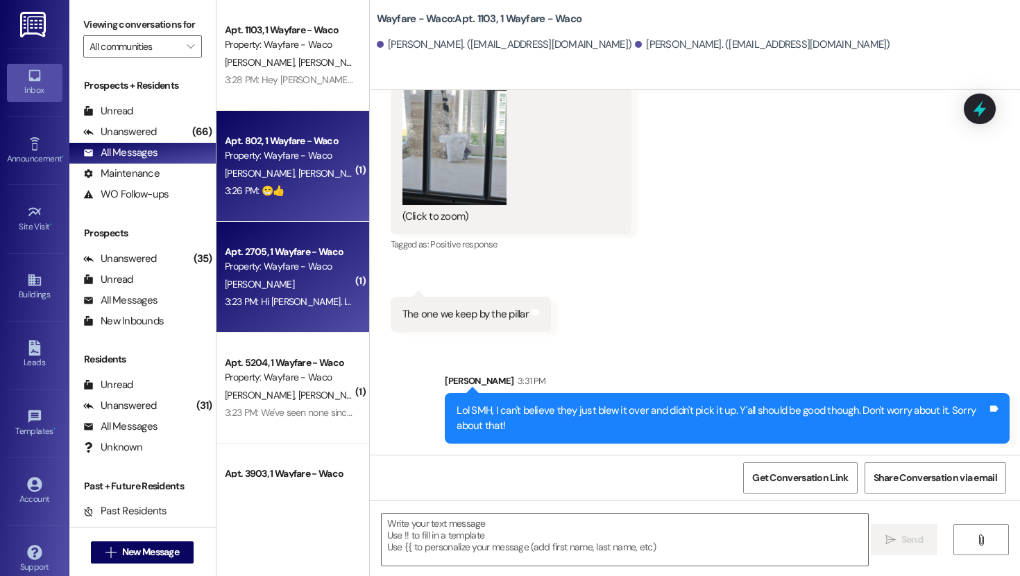
scroll to position [11812, 0]
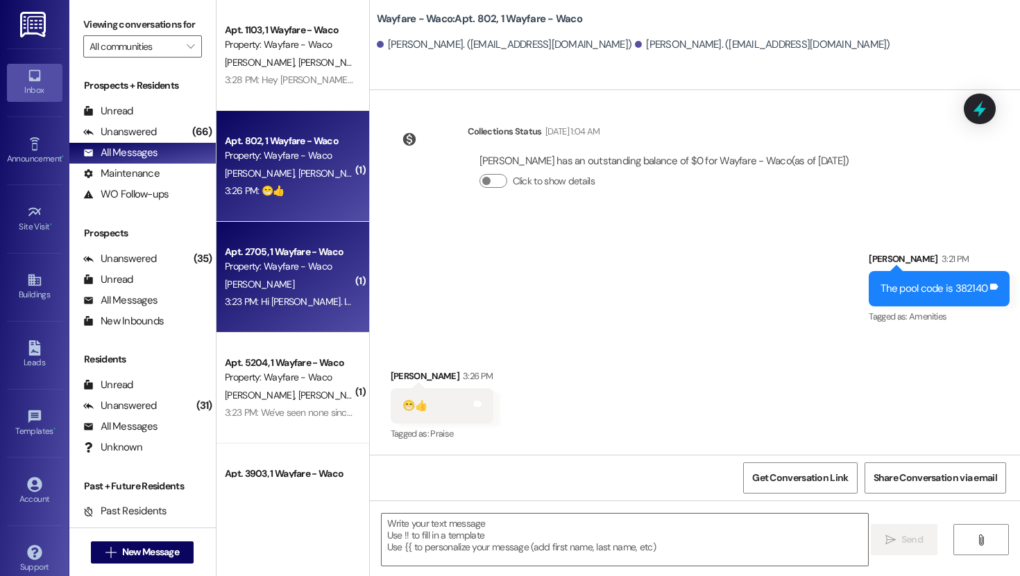
click at [306, 259] on div "Property: Wayfare - Waco" at bounding box center [289, 266] width 128 height 15
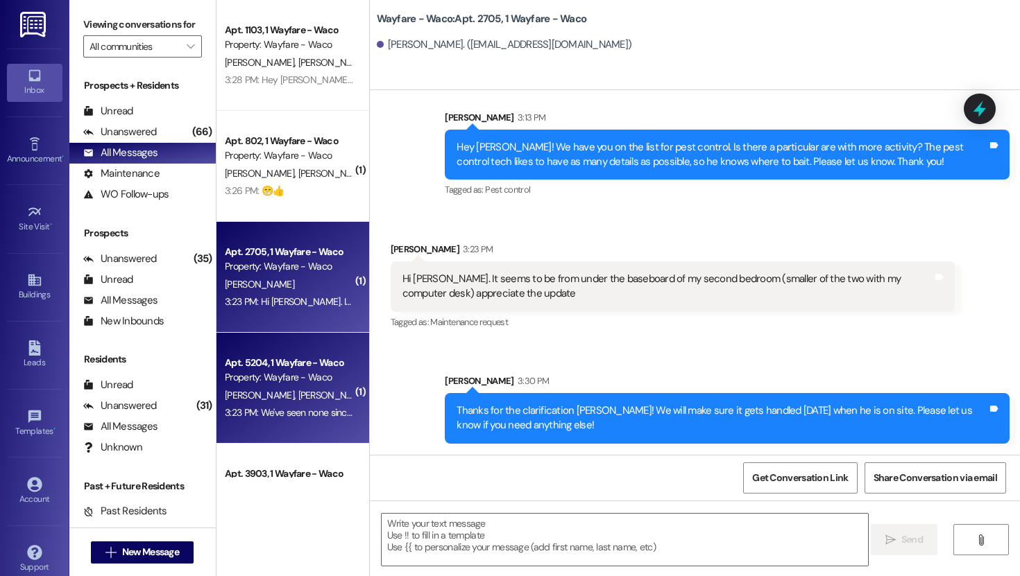
scroll to position [635, 0]
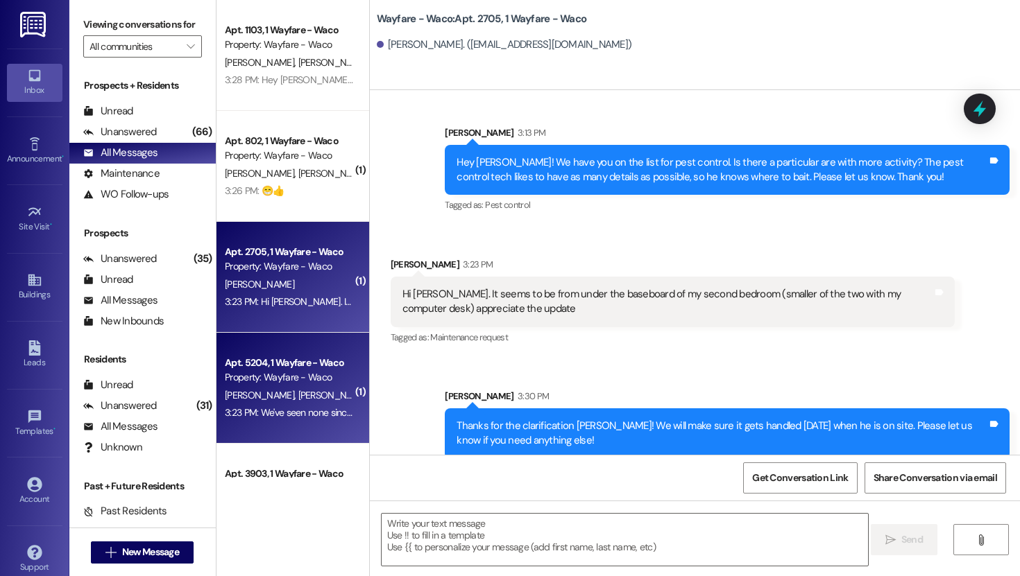
click at [307, 393] on div "T. Shadle M. Shadle" at bounding box center [288, 395] width 131 height 17
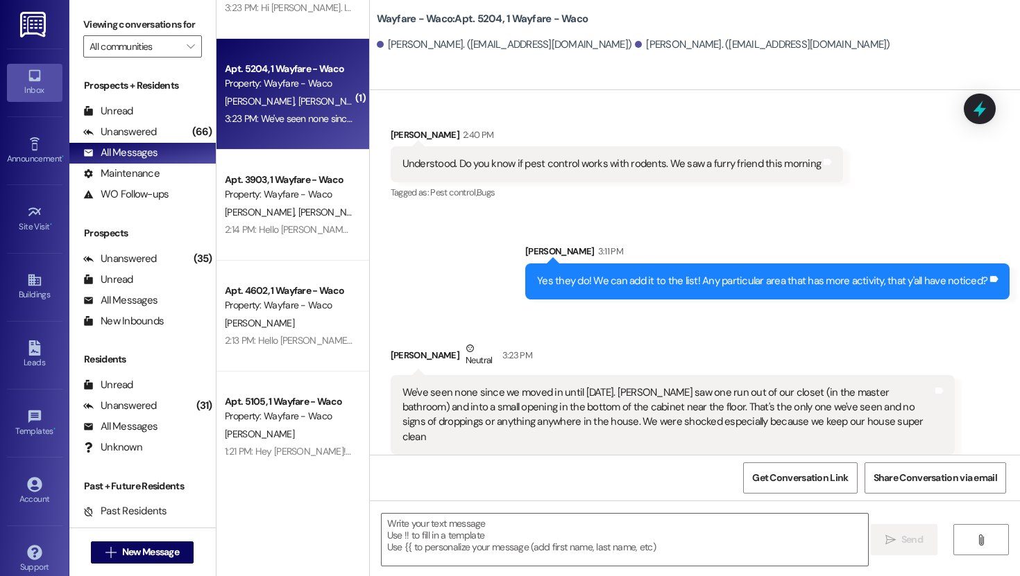
scroll to position [321, 0]
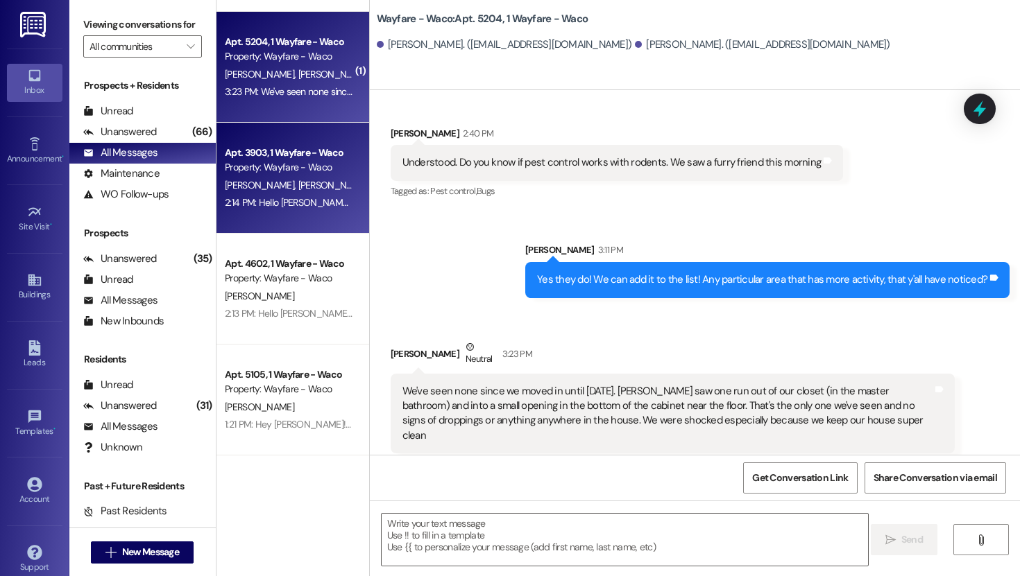
click at [298, 167] on div "Property: Wayfare - Waco" at bounding box center [289, 167] width 128 height 15
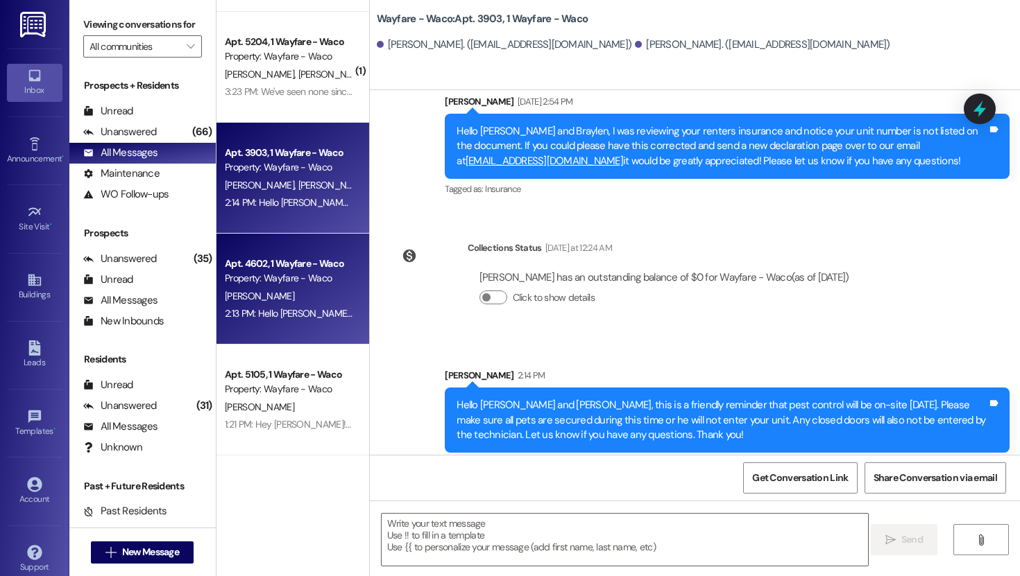
click at [284, 280] on div "Property: Wayfare - Waco" at bounding box center [289, 278] width 128 height 15
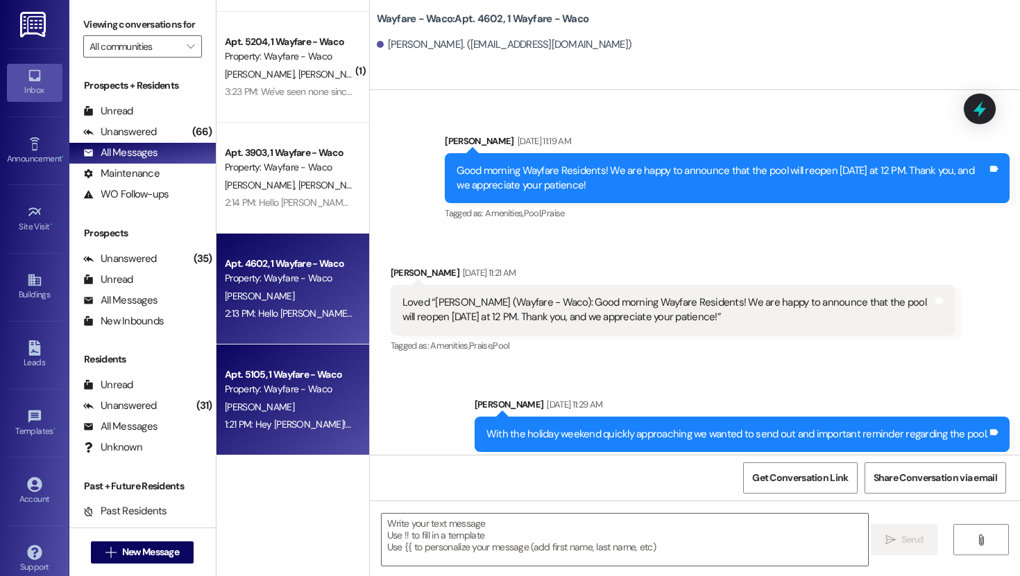
scroll to position [4285, 0]
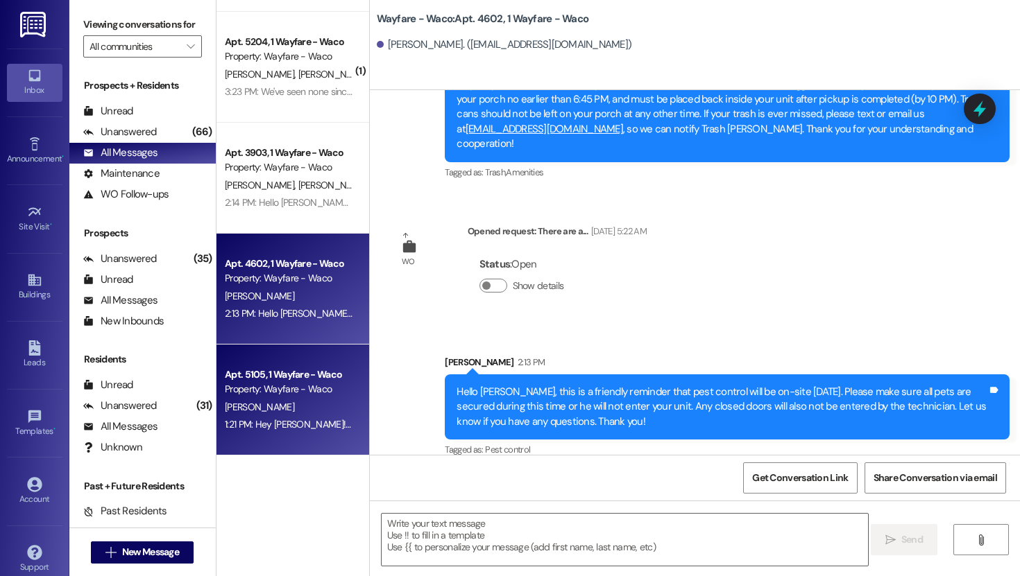
click at [265, 417] on div "1:21 PM: Hey Madelyn! They will have access to everything they need on the exte…" at bounding box center [288, 424] width 131 height 17
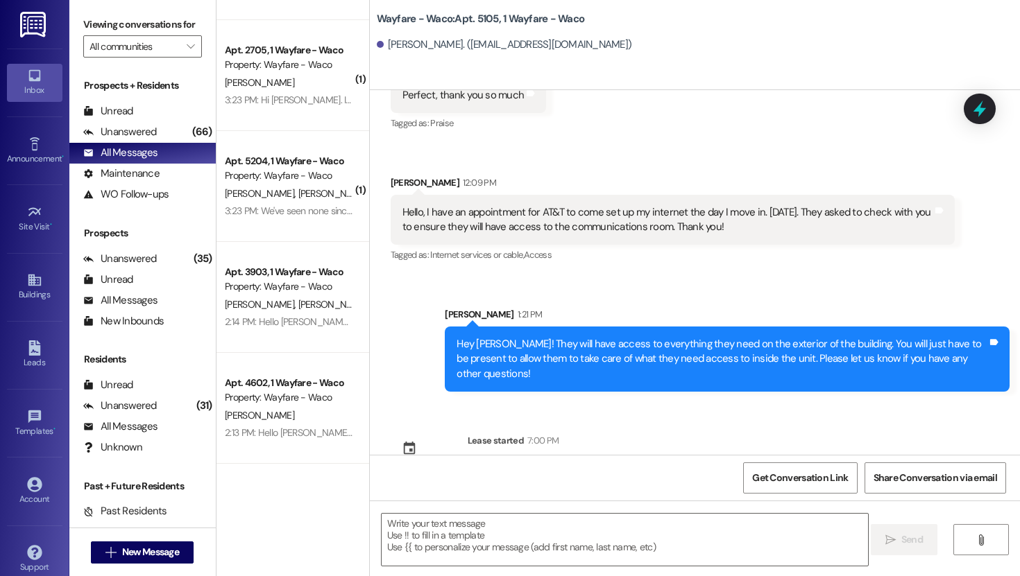
scroll to position [0, 0]
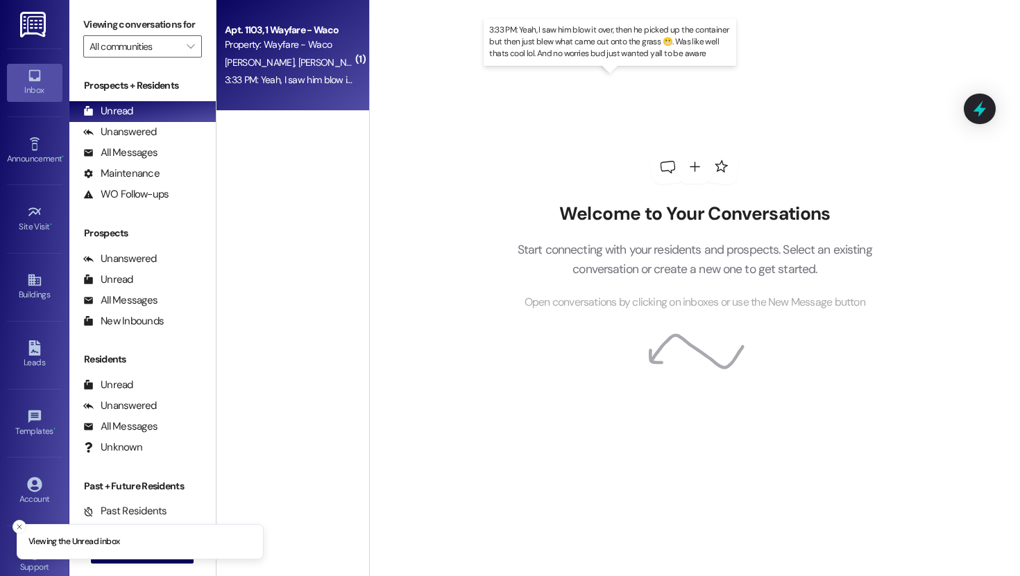
click at [268, 81] on div "3:33 PM: Yeah, I saw him blow it over, then he picked up the container but then…" at bounding box center [622, 80] width 795 height 12
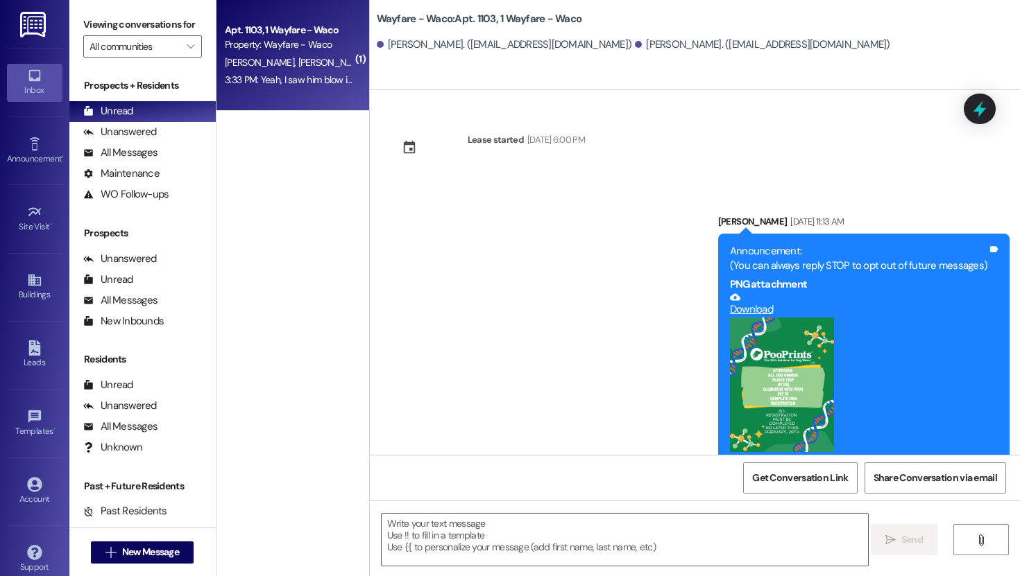
scroll to position [15263, 0]
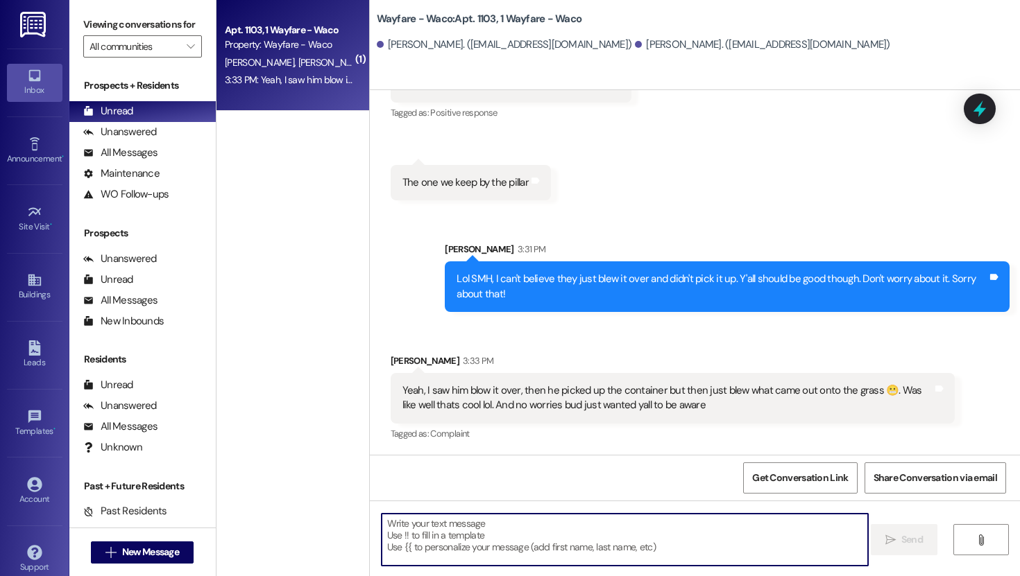
click at [567, 542] on textarea at bounding box center [624, 540] width 486 height 52
type textarea "Lol thanks for letting us know!"
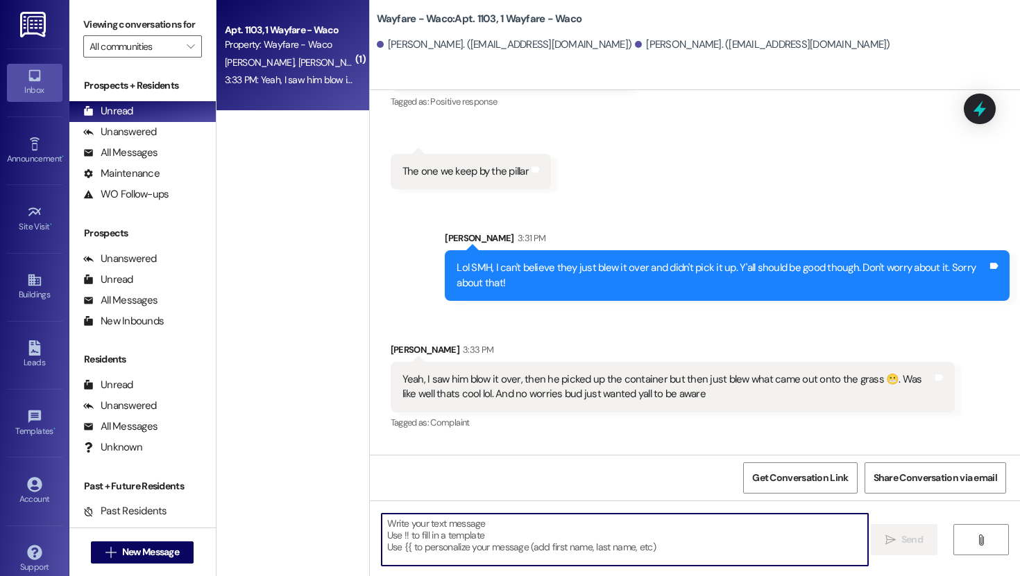
scroll to position [15262, 0]
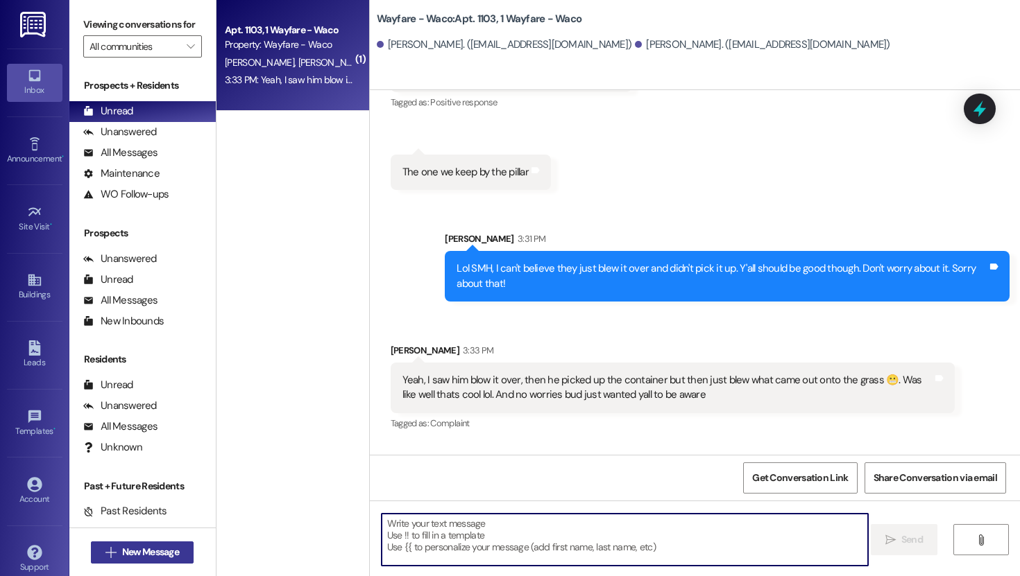
click at [171, 556] on span "New Message" at bounding box center [150, 552] width 57 height 15
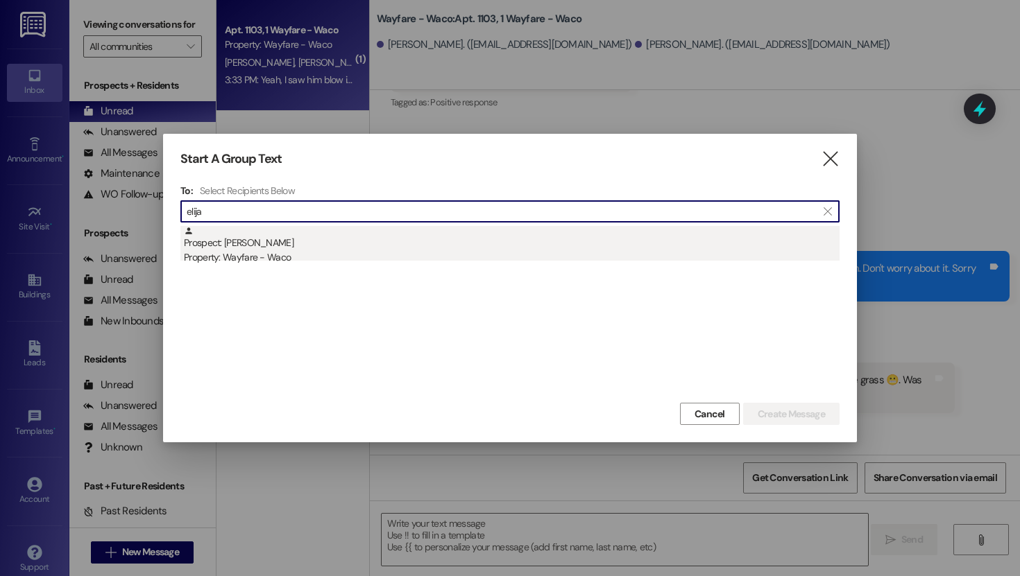
type input "elija"
click at [325, 256] on div "Property: Wayfare - Waco" at bounding box center [511, 257] width 655 height 15
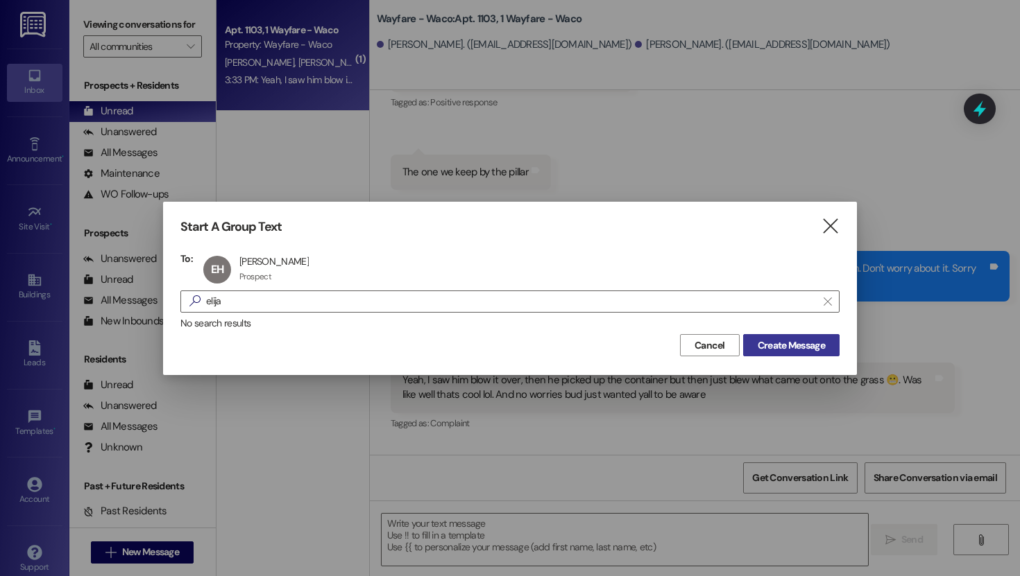
click at [812, 344] on span "Create Message" at bounding box center [790, 345] width 67 height 15
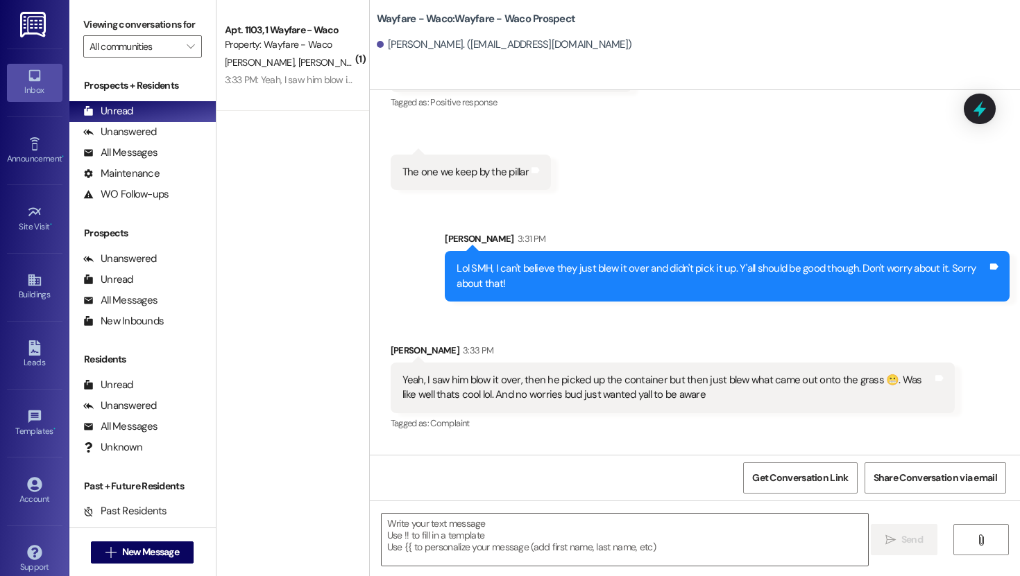
scroll to position [0, 0]
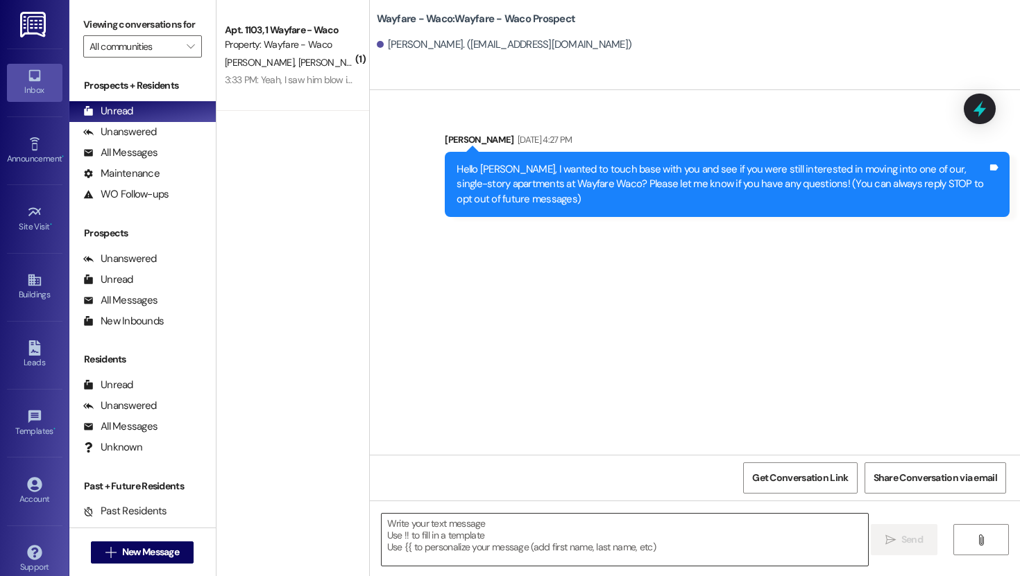
click at [499, 531] on textarea at bounding box center [624, 540] width 486 height 52
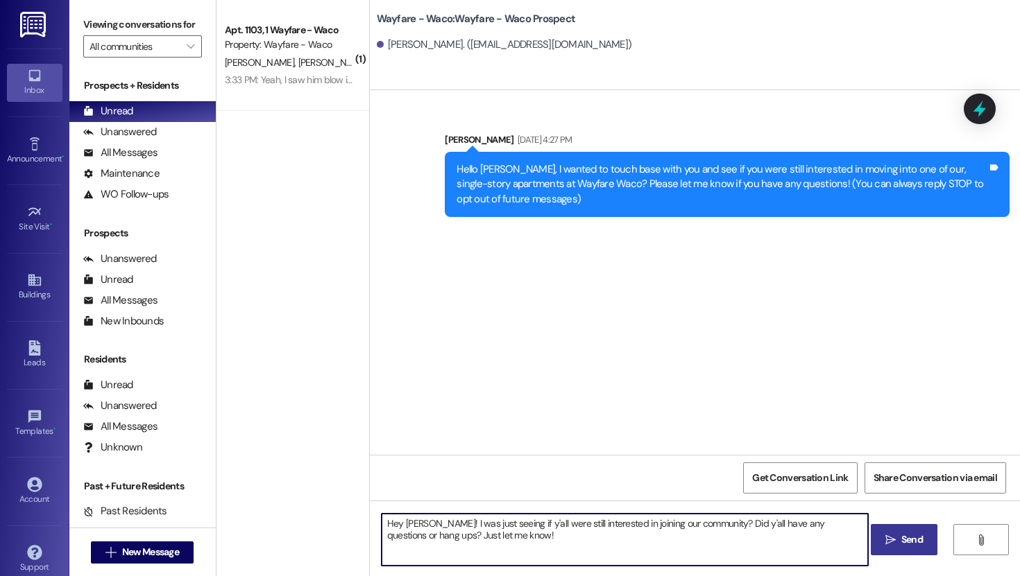
type textarea "Hey [PERSON_NAME]! I was just seeing if y'all were still interested in joining …"
click at [909, 550] on button " Send" at bounding box center [903, 539] width 67 height 31
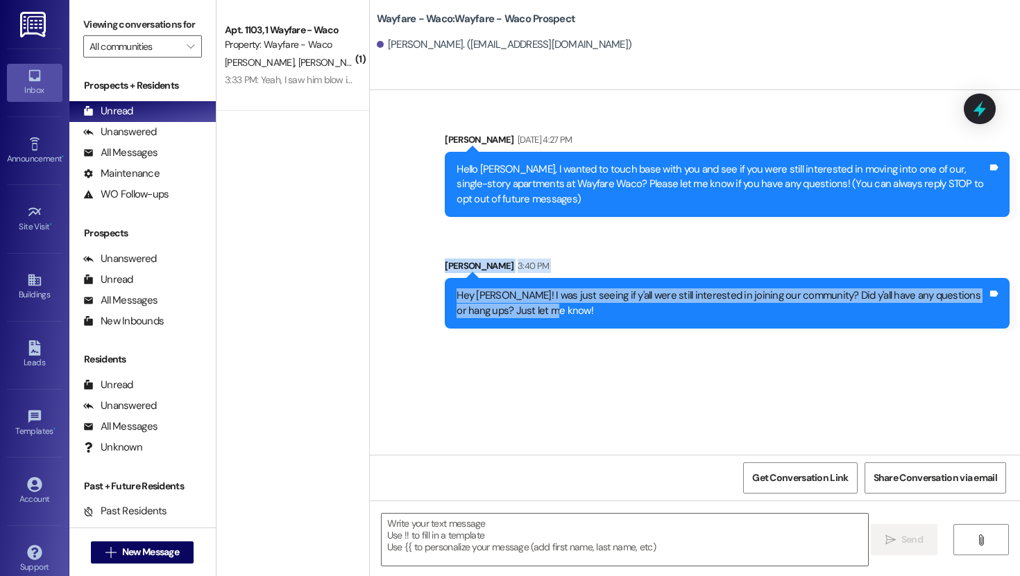
drag, startPoint x: 421, startPoint y: 253, endPoint x: 581, endPoint y: 395, distance: 213.2
click at [581, 393] on div "Sent via SMS [PERSON_NAME] [DATE] 4:27 PM Hello [PERSON_NAME], I wanted to touc…" at bounding box center [695, 272] width 650 height 365
copy div "[PERSON_NAME] 3:40 PM Hey [PERSON_NAME]! I was just seeing if y'all were still …"
click at [582, 394] on div "Sent via SMS [PERSON_NAME] [DATE] 4:27 PM Hello [PERSON_NAME], I wanted to touc…" at bounding box center [695, 272] width 650 height 365
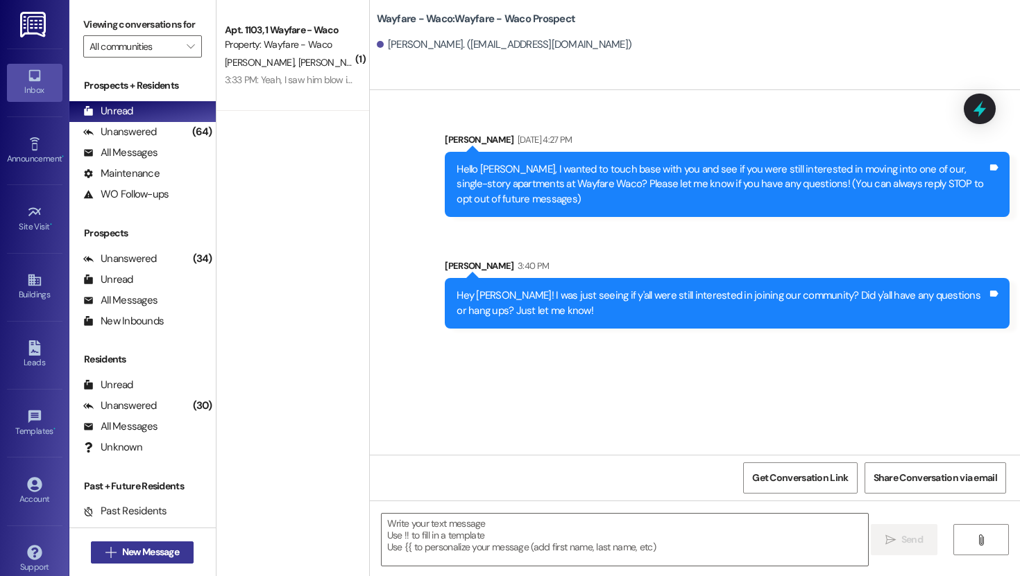
click at [156, 543] on button " New Message" at bounding box center [142, 553] width 103 height 22
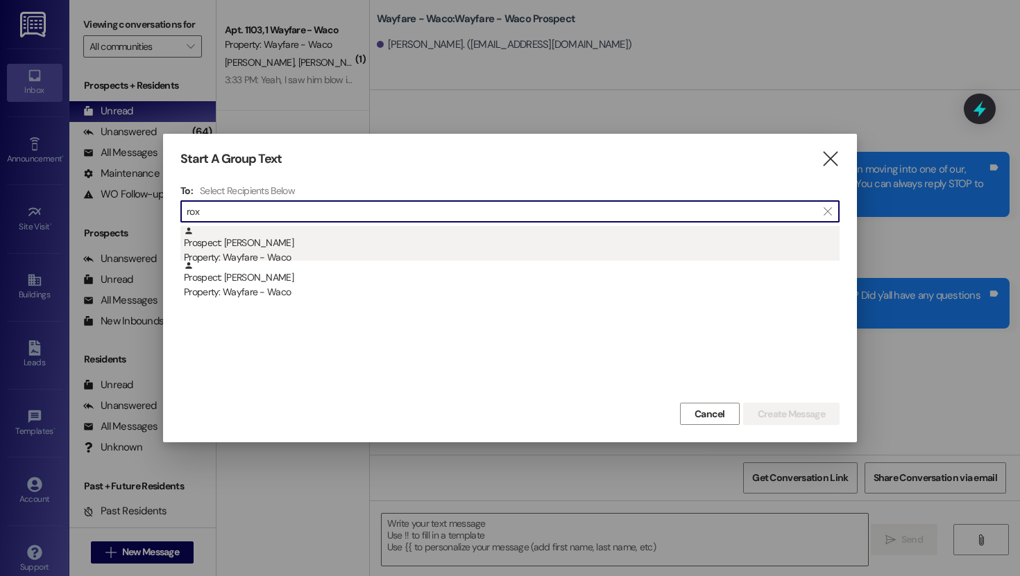
type input "rox"
click at [273, 248] on div "Prospect: [PERSON_NAME] Property: Wayfare - Waco" at bounding box center [511, 246] width 655 height 40
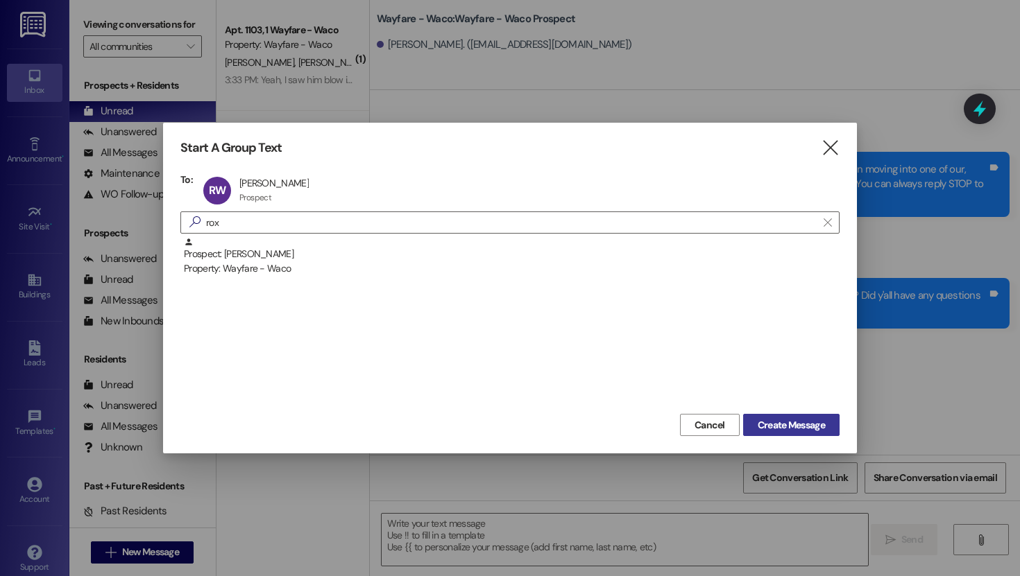
click at [778, 420] on span "Create Message" at bounding box center [790, 425] width 67 height 15
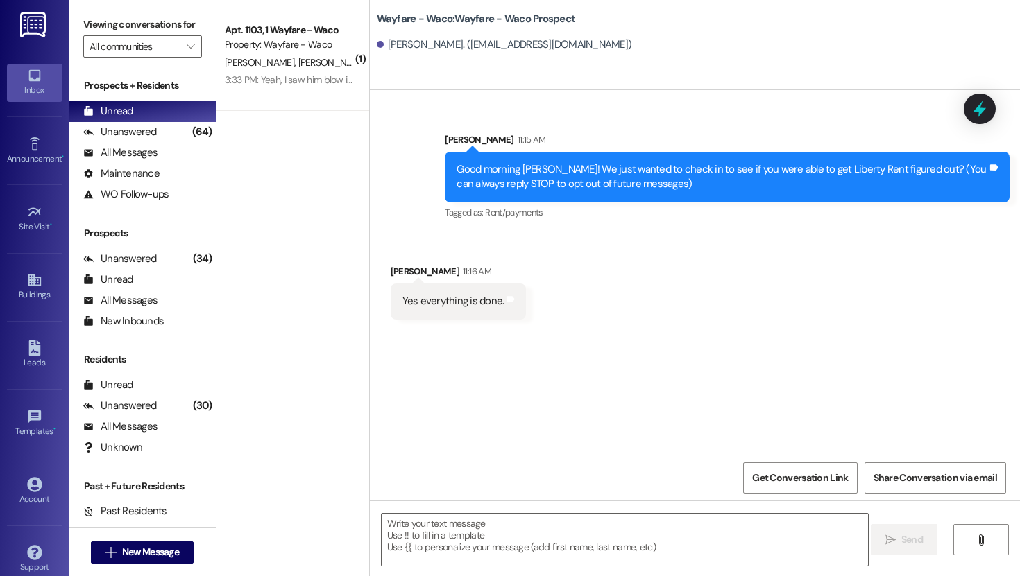
click at [488, 501] on div " Send " at bounding box center [695, 553] width 650 height 104
click at [479, 520] on textarea at bounding box center [624, 540] width 486 height 52
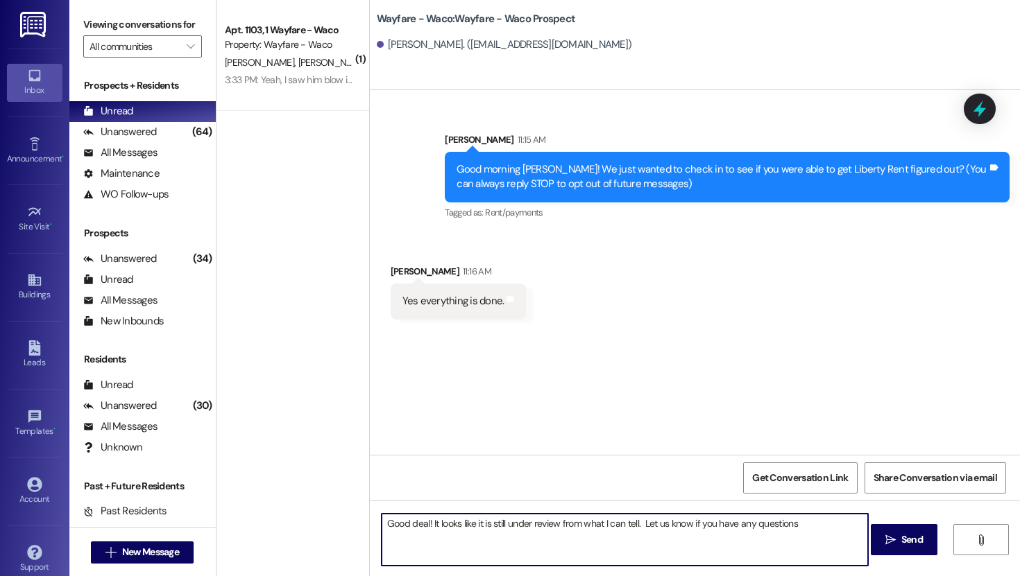
type textarea "Good deal! It looks like it is still under review from what I can tell. Let us …"
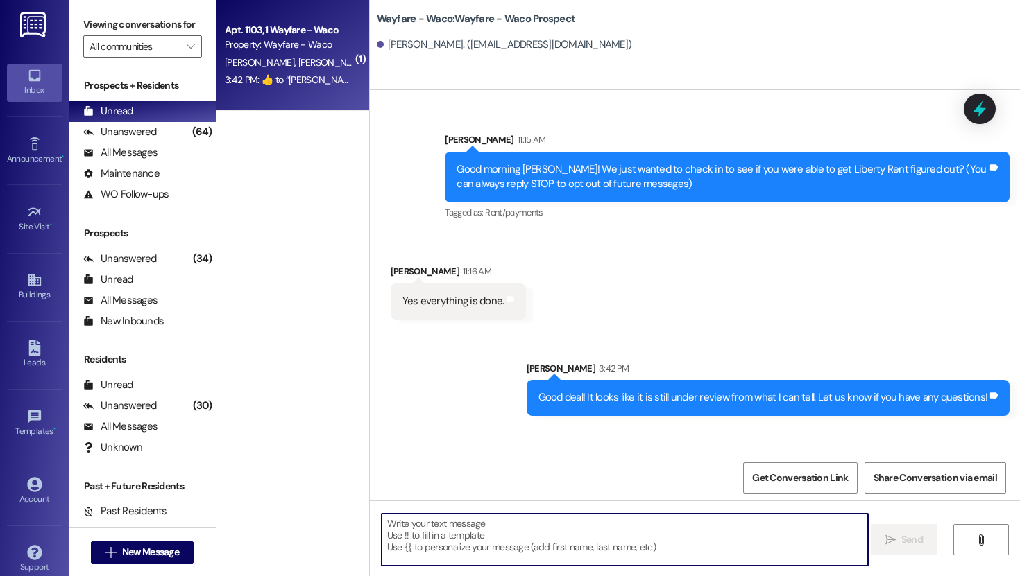
click at [255, 42] on div "Property: Wayfare - Waco" at bounding box center [289, 44] width 128 height 15
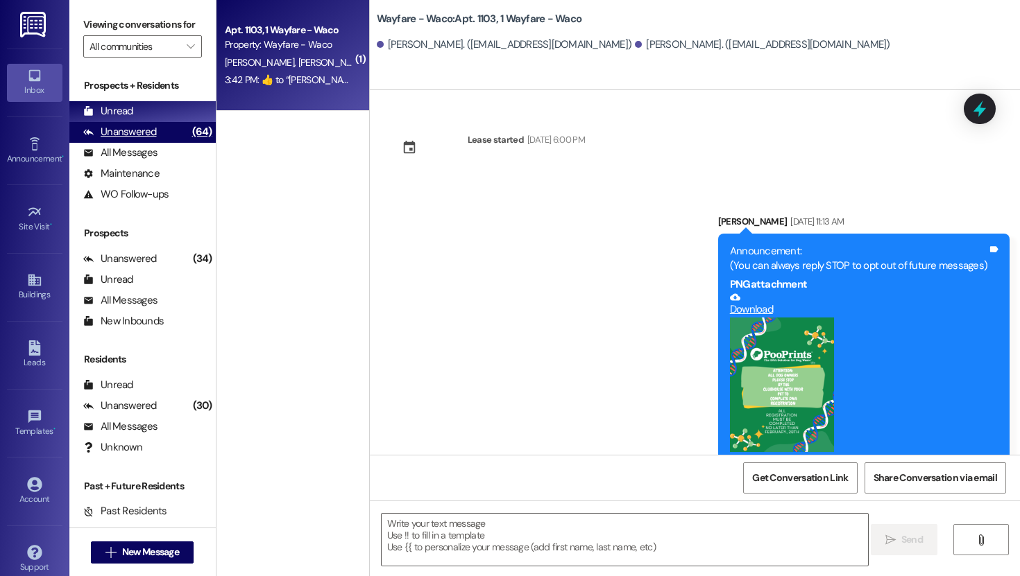
scroll to position [15476, 0]
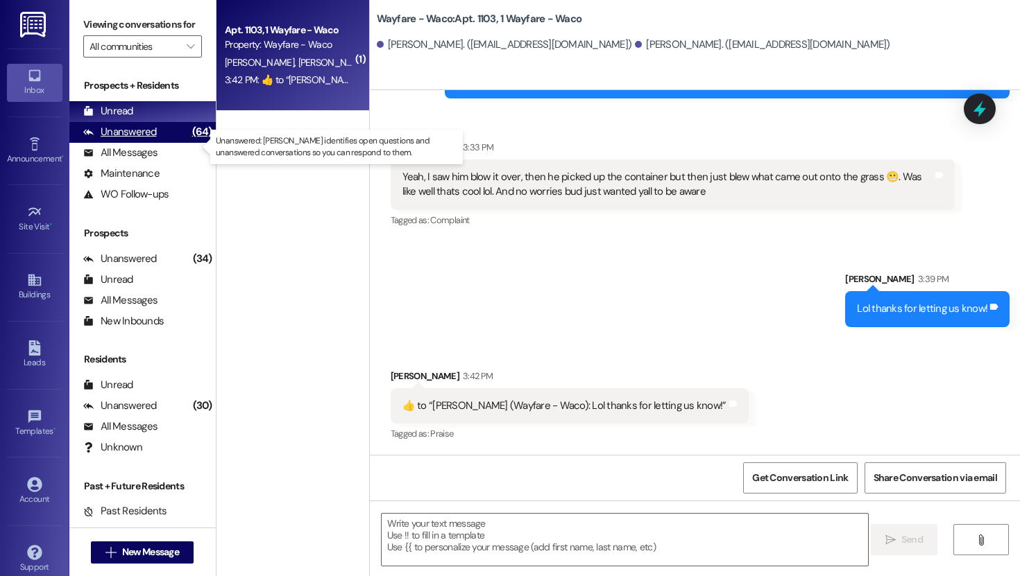
click at [119, 139] on div "Unanswered" at bounding box center [120, 132] width 74 height 15
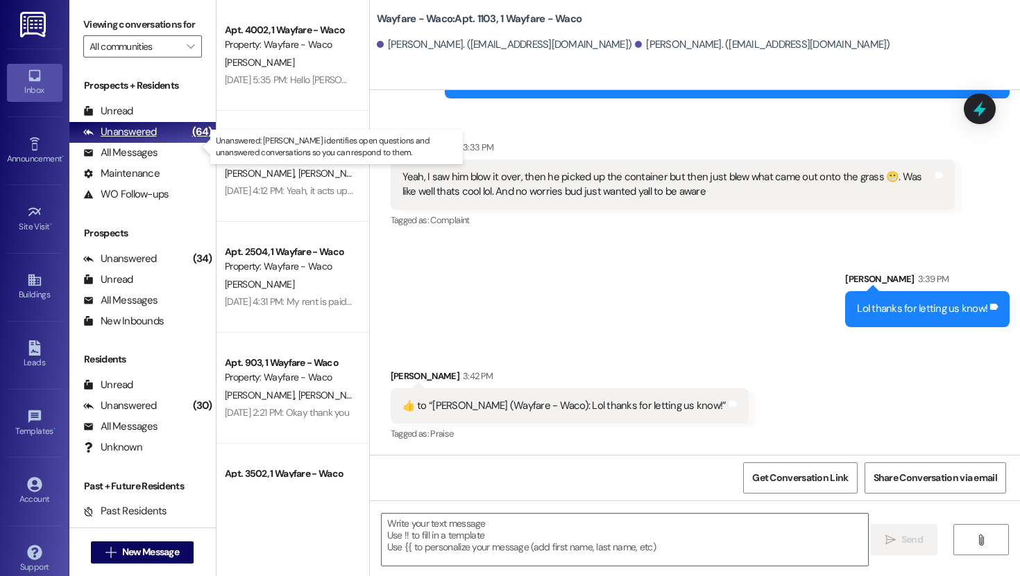
click at [119, 139] on div "Unanswered" at bounding box center [120, 132] width 74 height 15
click at [134, 550] on span "New Message" at bounding box center [150, 552] width 57 height 15
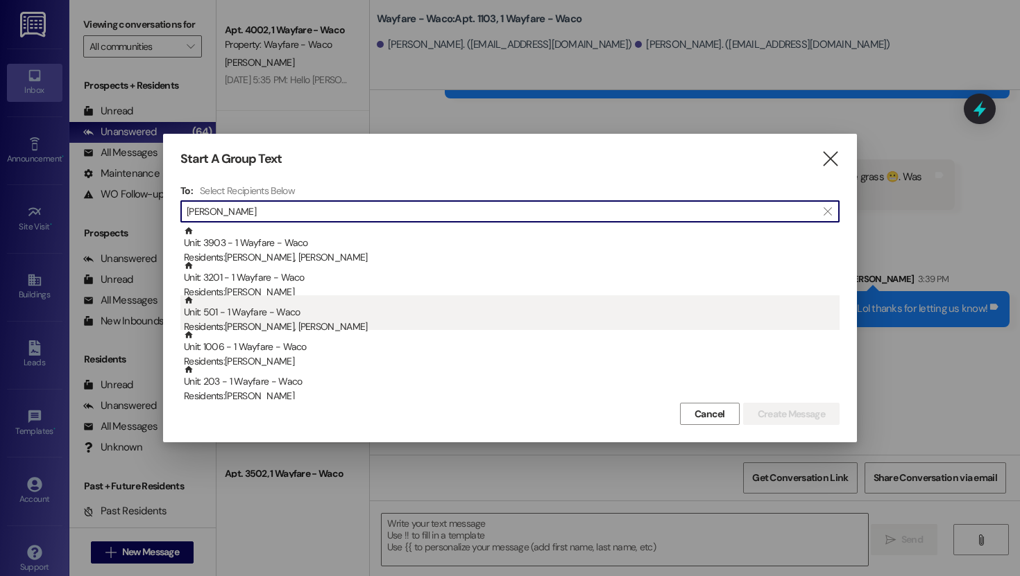
type input "[PERSON_NAME]"
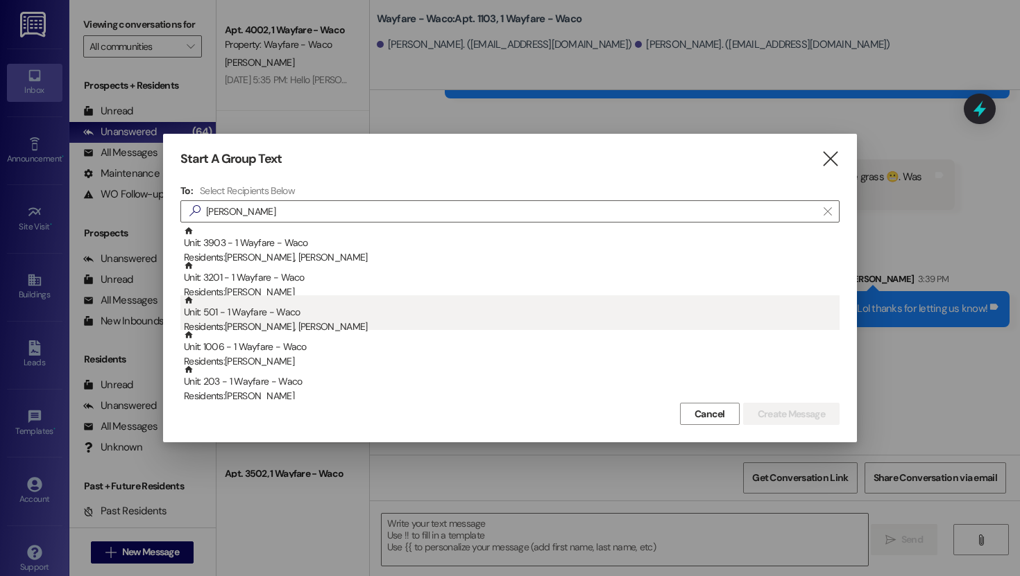
click at [310, 327] on div "Residents: [PERSON_NAME], [PERSON_NAME]" at bounding box center [511, 327] width 655 height 15
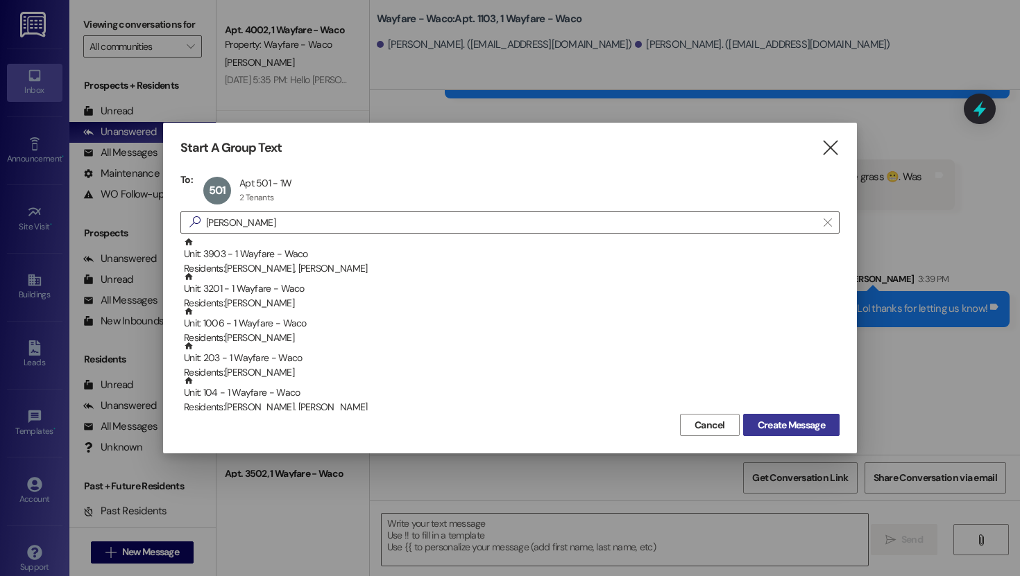
click at [775, 419] on span "Create Message" at bounding box center [790, 425] width 67 height 15
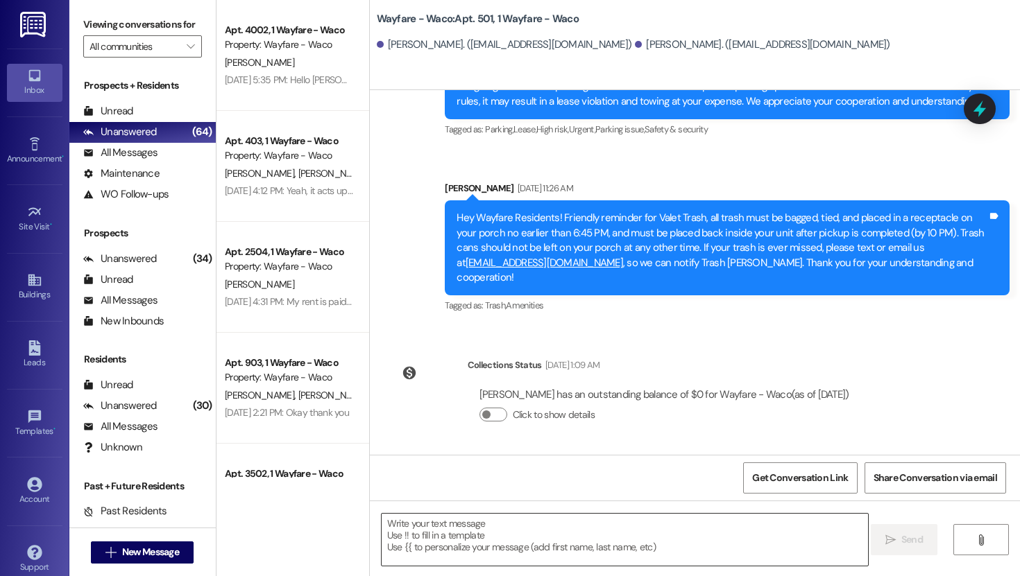
scroll to position [7179, 0]
click at [401, 533] on textarea at bounding box center [624, 540] width 486 height 52
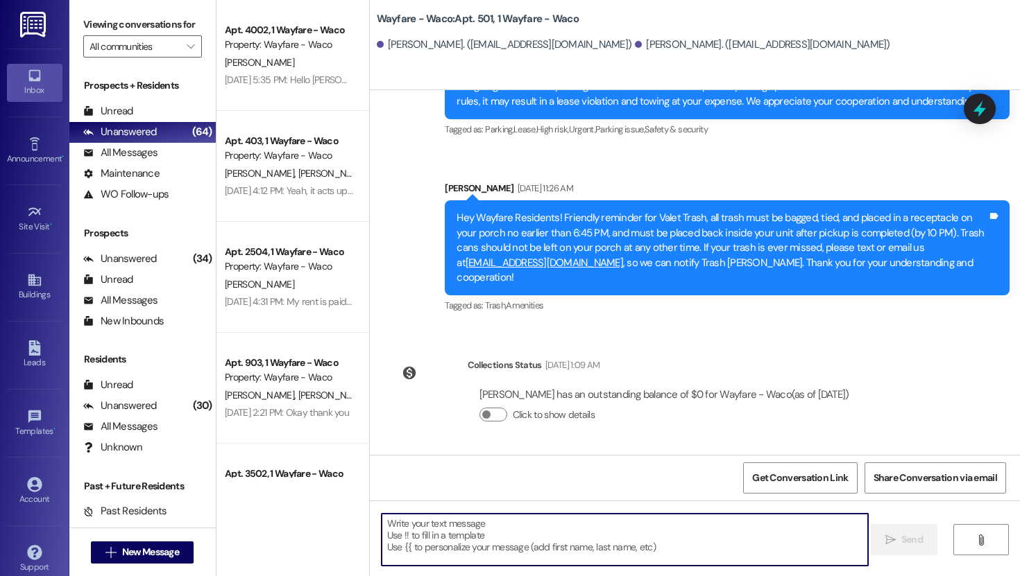
type textarea "H"
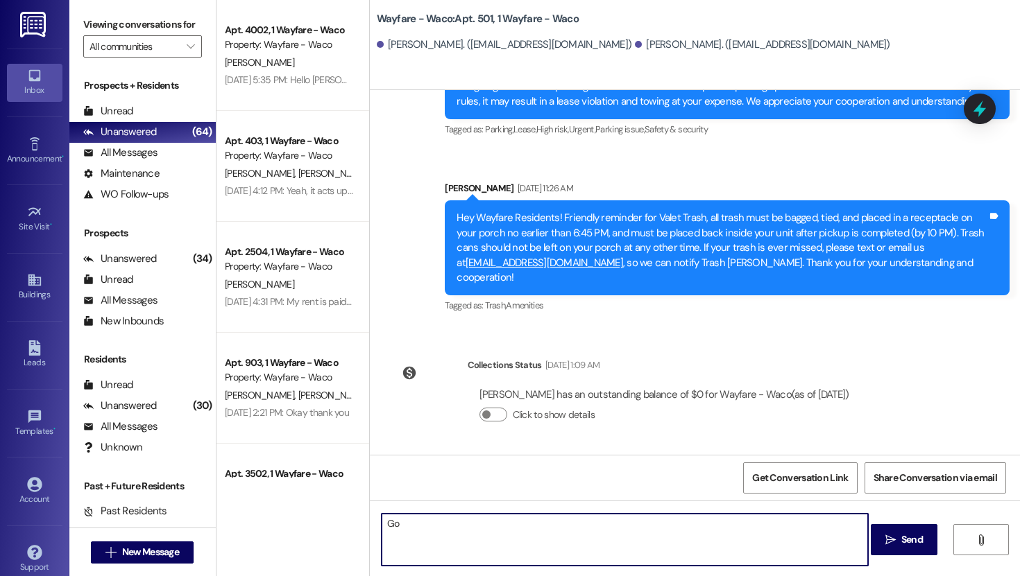
type textarea "G"
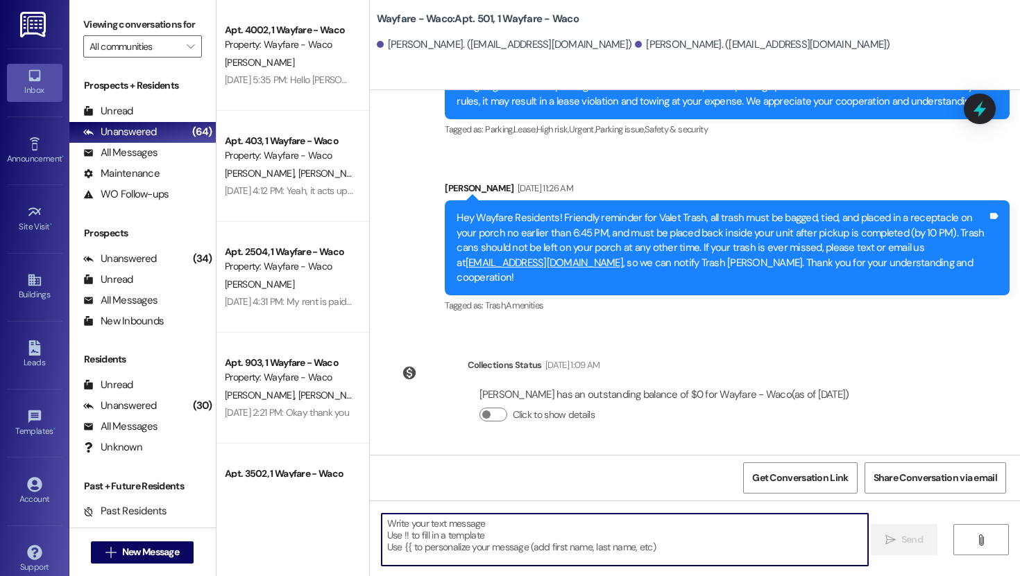
type textarea "e"
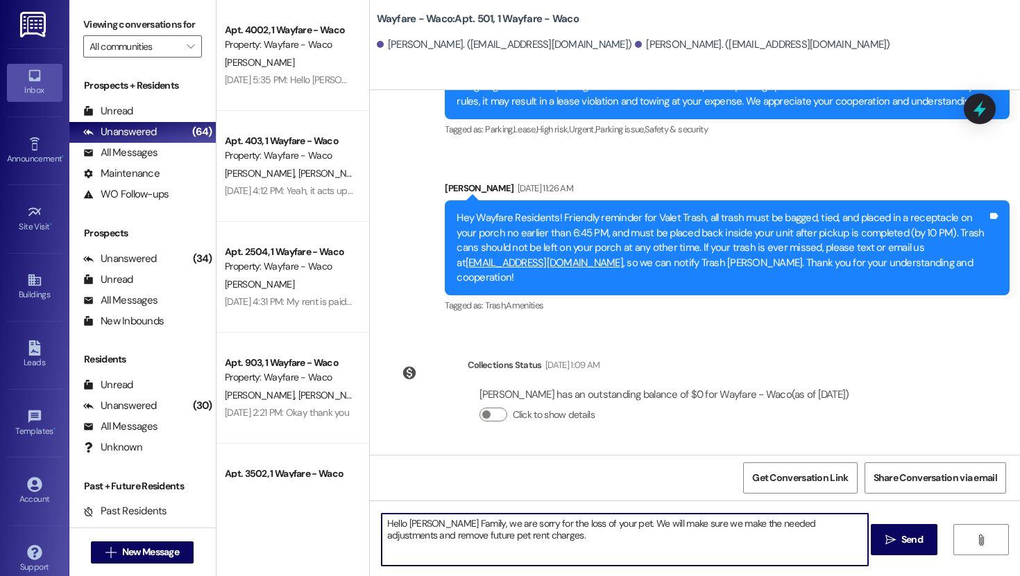
click at [583, 524] on textarea "Hello [PERSON_NAME] Family, we are sorry for the loss of your pet. We will make…" at bounding box center [624, 540] width 486 height 52
click at [666, 535] on textarea "Hello [PERSON_NAME] Family, we are sorry for the loss of your dear pet. We will…" at bounding box center [624, 540] width 486 height 52
click at [618, 529] on textarea "Hello [PERSON_NAME] Family, we are sorry for the loss of your dear pet. We will…" at bounding box center [624, 540] width 486 height 52
click at [607, 552] on textarea "Hello [PERSON_NAME] Family, we are sorry for the loss of your dear pet. We will…" at bounding box center [624, 540] width 486 height 52
click at [709, 526] on textarea "Hello [PERSON_NAME] Family, we are sorry for the loss of your dear pet. We will…" at bounding box center [624, 540] width 486 height 52
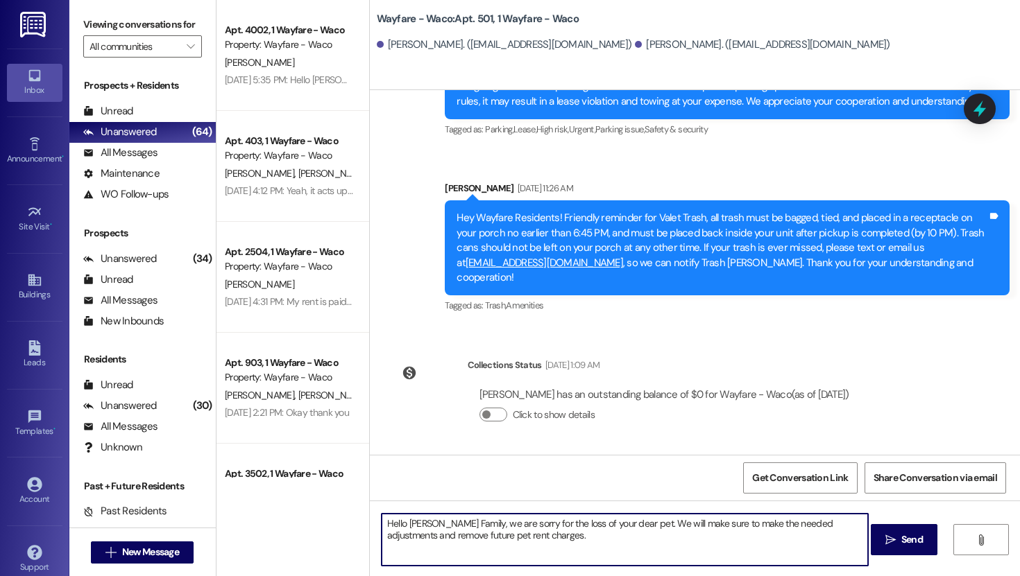
click at [541, 536] on textarea "Hello [PERSON_NAME] Family, we are sorry for the loss of your dear pet. We will…" at bounding box center [624, 540] width 486 height 52
type textarea "Hello [PERSON_NAME] Family, we are sorry for the loss of your dear pet. We will…"
click at [894, 548] on button " Send" at bounding box center [903, 539] width 67 height 31
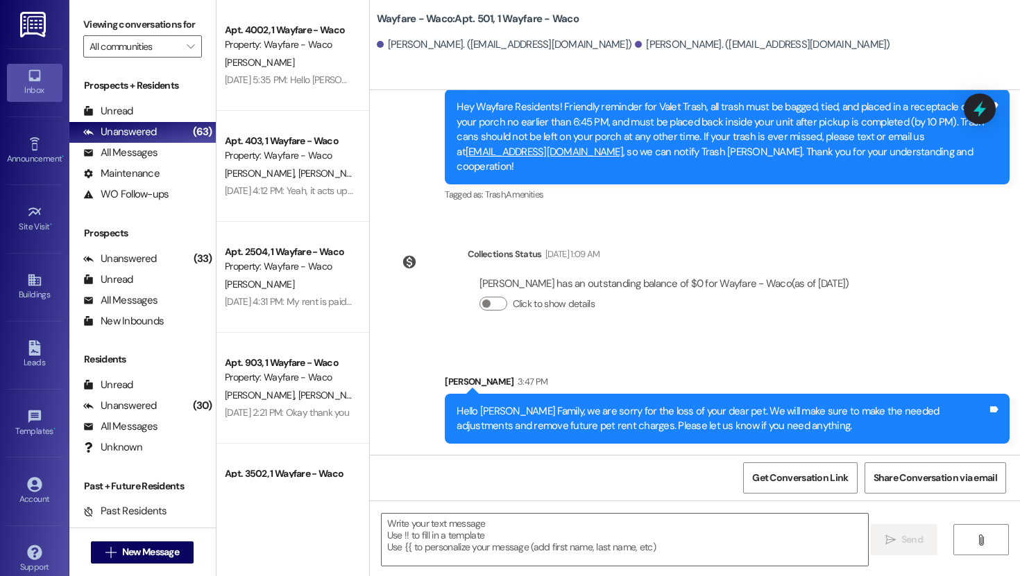
scroll to position [7291, 0]
click at [166, 544] on button " New Message" at bounding box center [142, 553] width 103 height 22
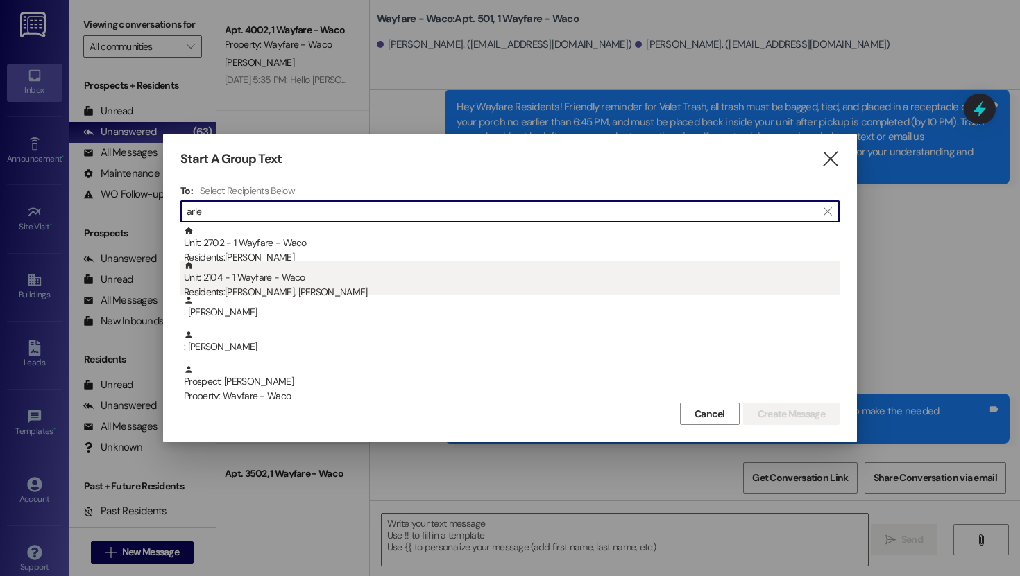
type input "arle"
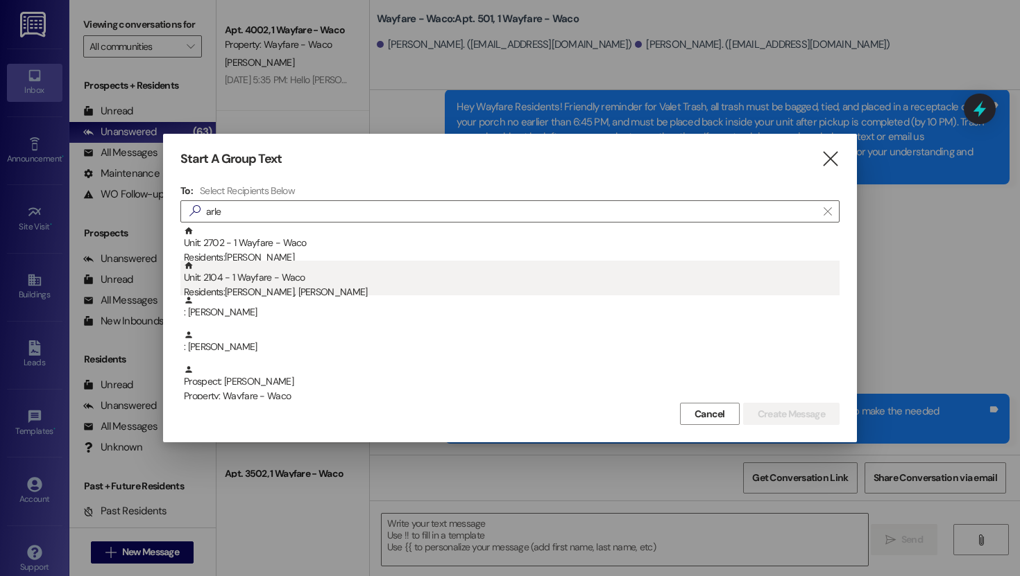
click at [347, 293] on div "Residents: [PERSON_NAME], [PERSON_NAME]" at bounding box center [511, 292] width 655 height 15
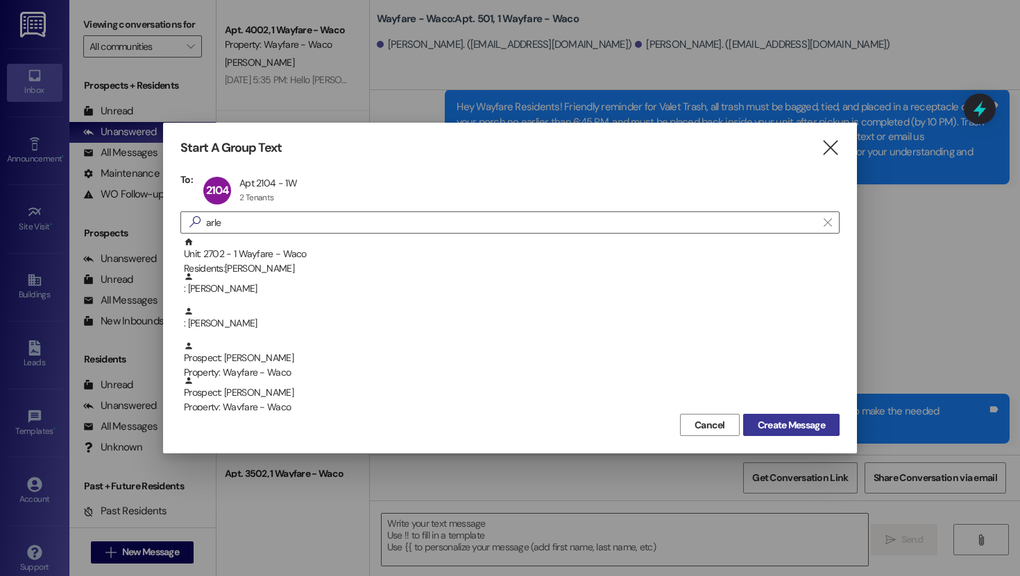
click at [785, 422] on span "Create Message" at bounding box center [790, 425] width 67 height 15
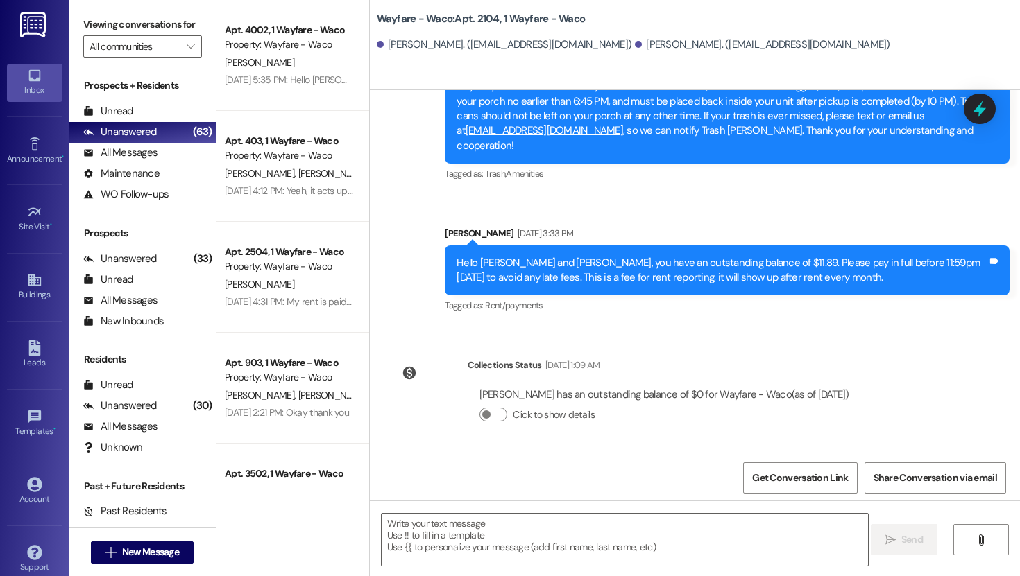
scroll to position [4712, 0]
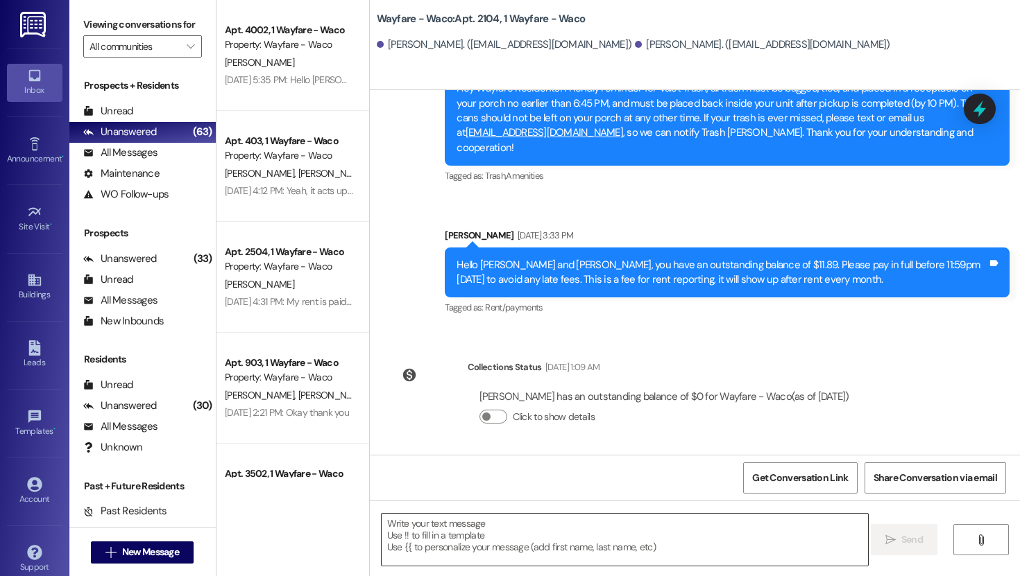
click at [463, 531] on textarea at bounding box center [624, 540] width 486 height 52
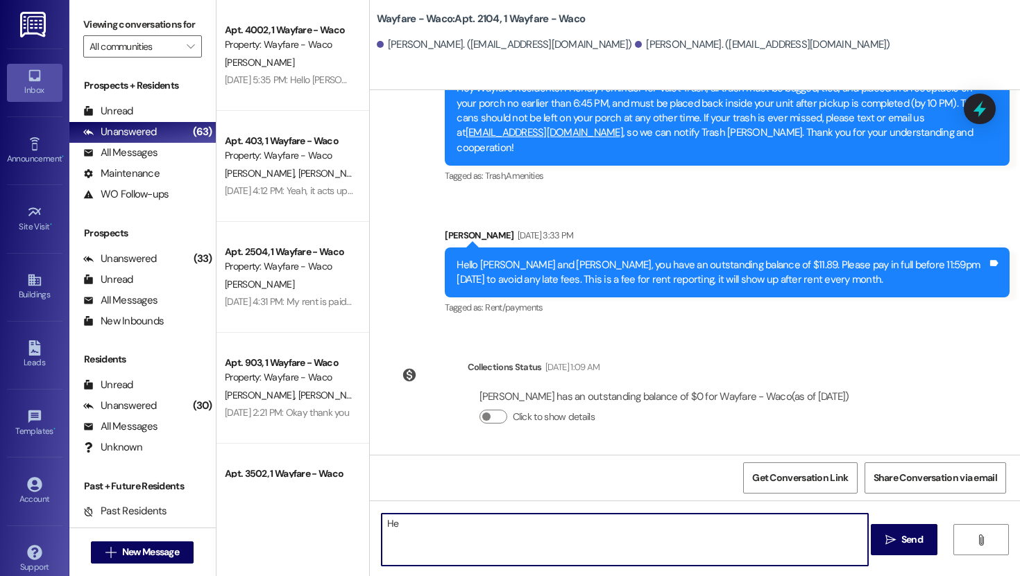
type textarea "H"
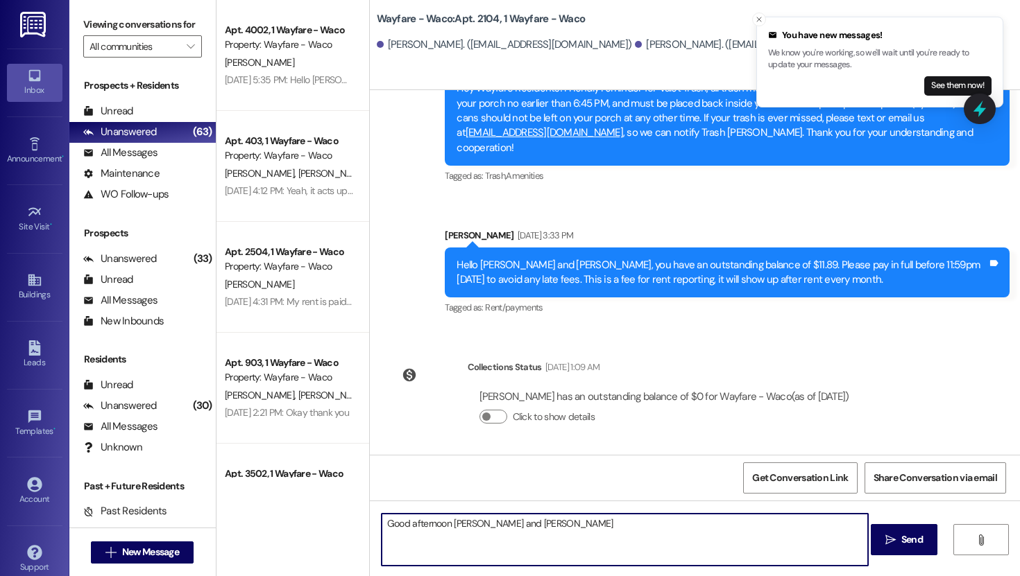
type textarea "Good afternoon [PERSON_NAME] and [PERSON_NAME]"
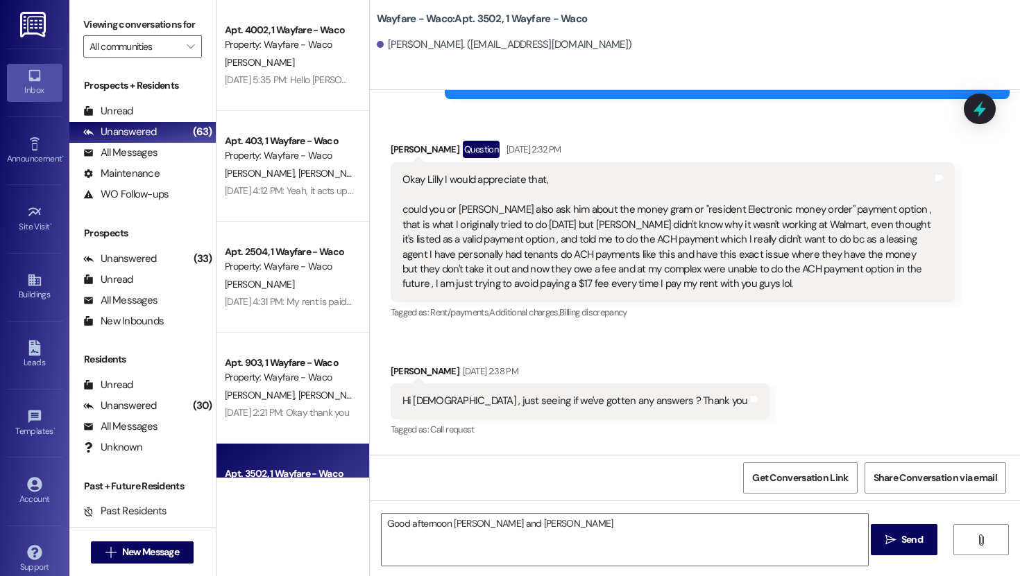
scroll to position [2102, 0]
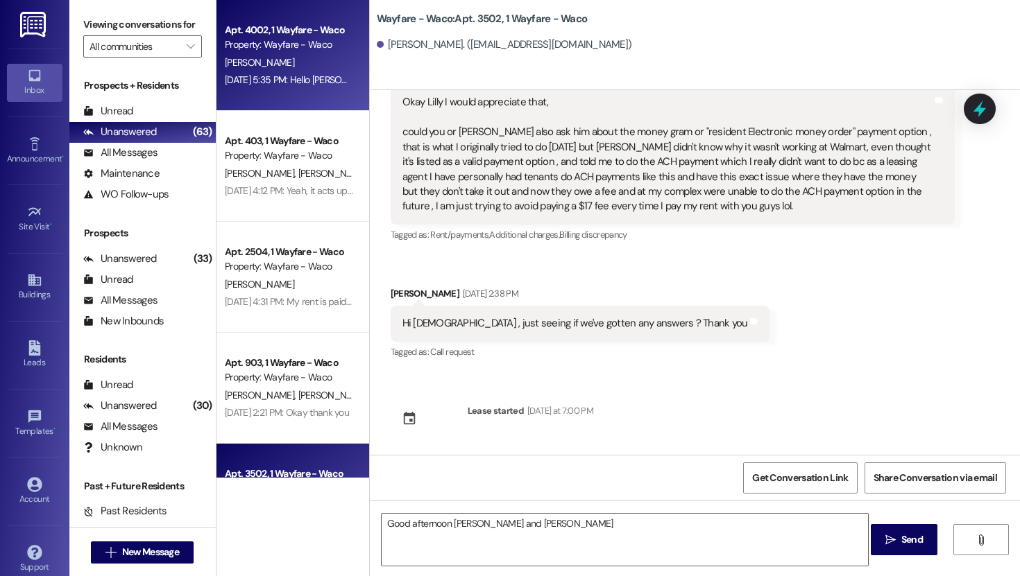
click at [302, 65] on div "[PERSON_NAME]" at bounding box center [288, 62] width 131 height 17
